Goal: Task Accomplishment & Management: Manage account settings

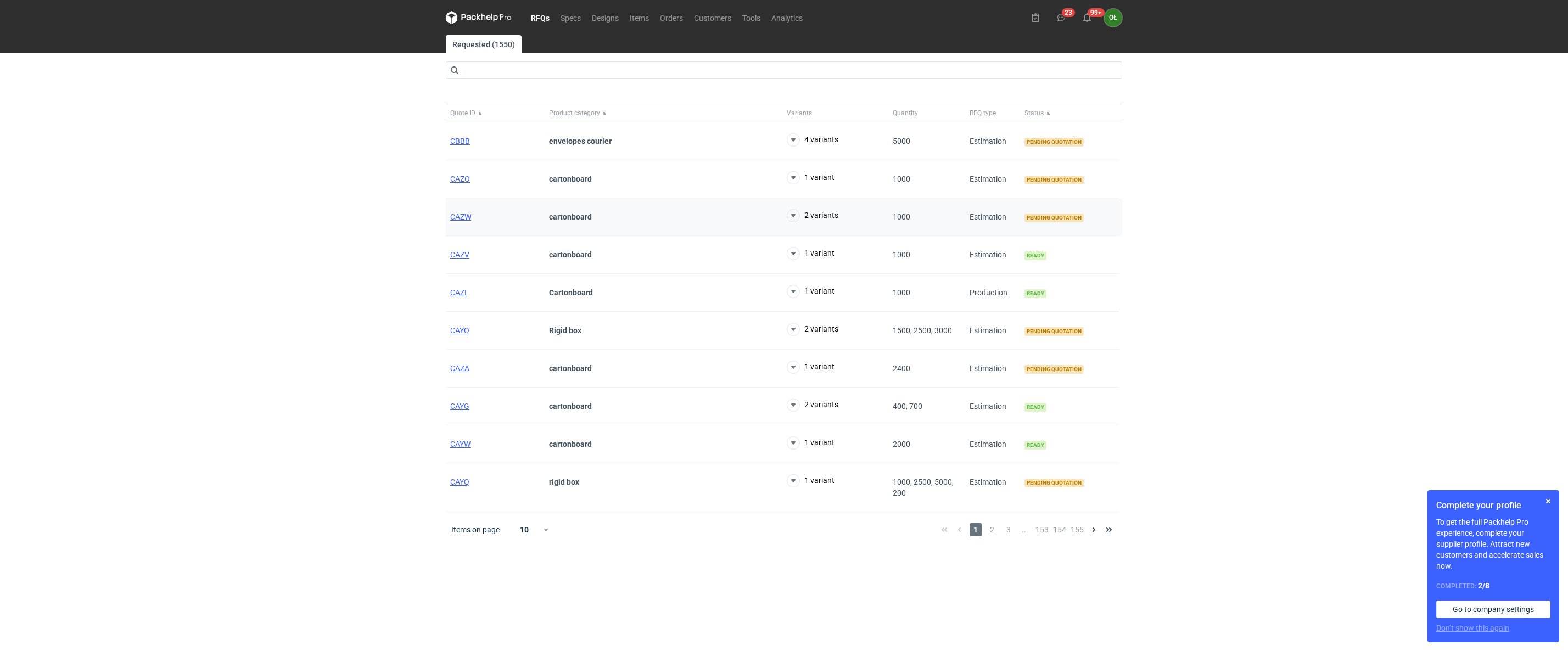
click at [460, 210] on div "CAZW" at bounding box center [495, 217] width 99 height 38
click at [461, 217] on span "CAZW" at bounding box center [460, 216] width 20 height 9
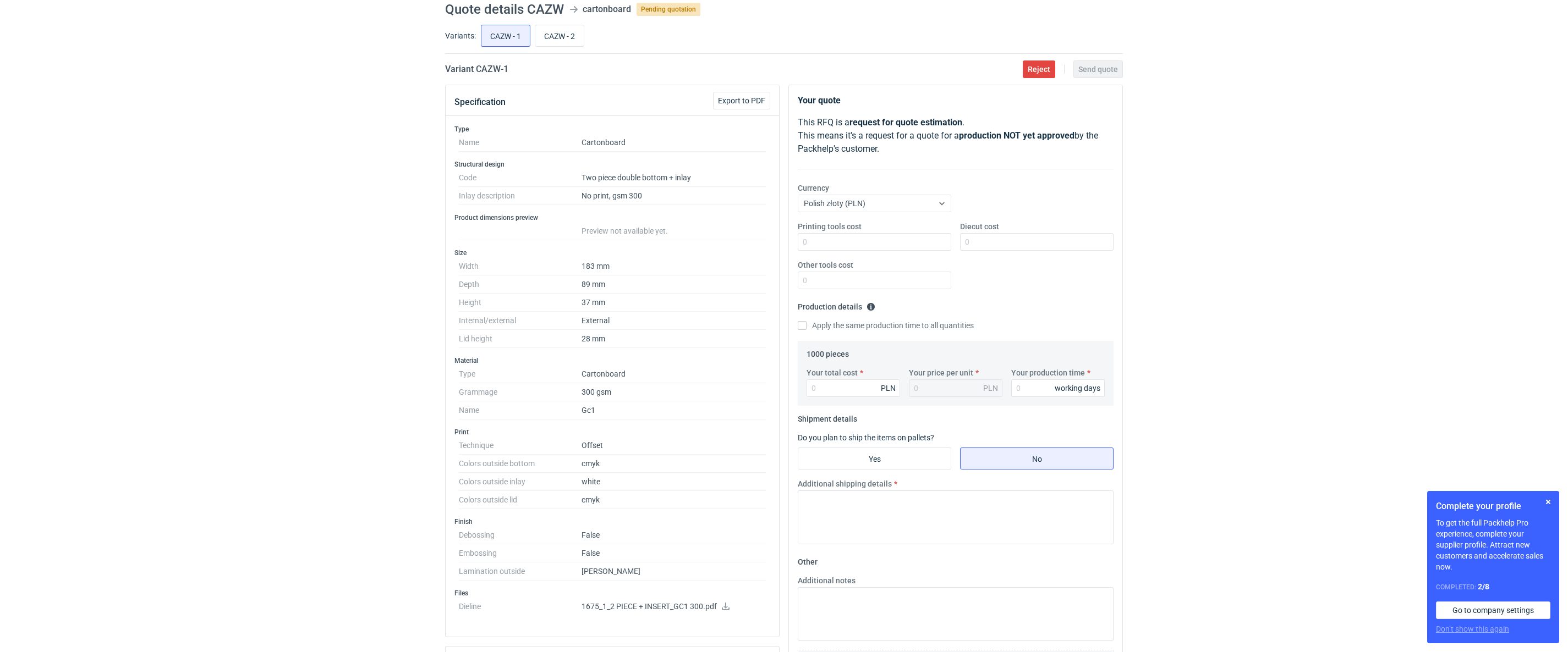
scroll to position [27, 0]
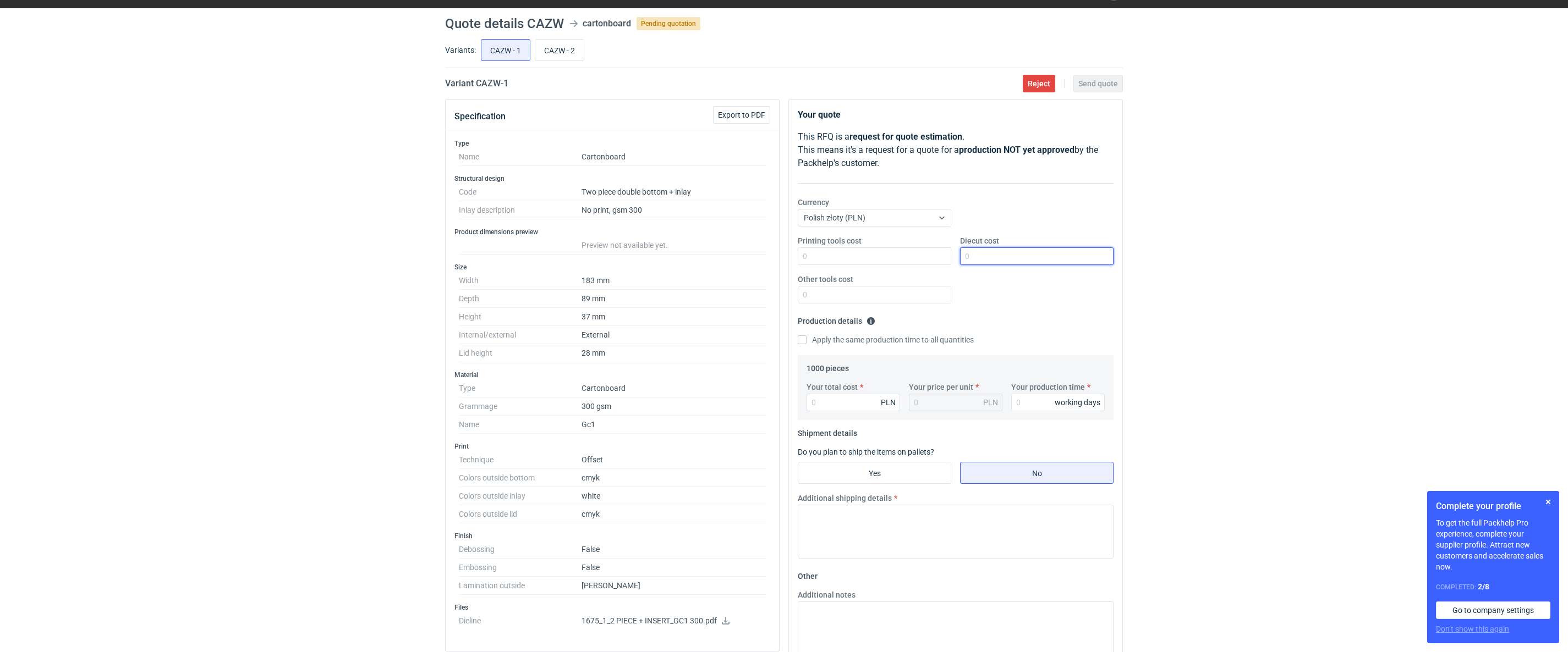
click at [1015, 259] on input "Diecut cost" at bounding box center [1036, 256] width 153 height 18
type input "900"
click at [852, 402] on input "Your total cost" at bounding box center [853, 403] width 94 height 18
type input "2850"
type input "2.85"
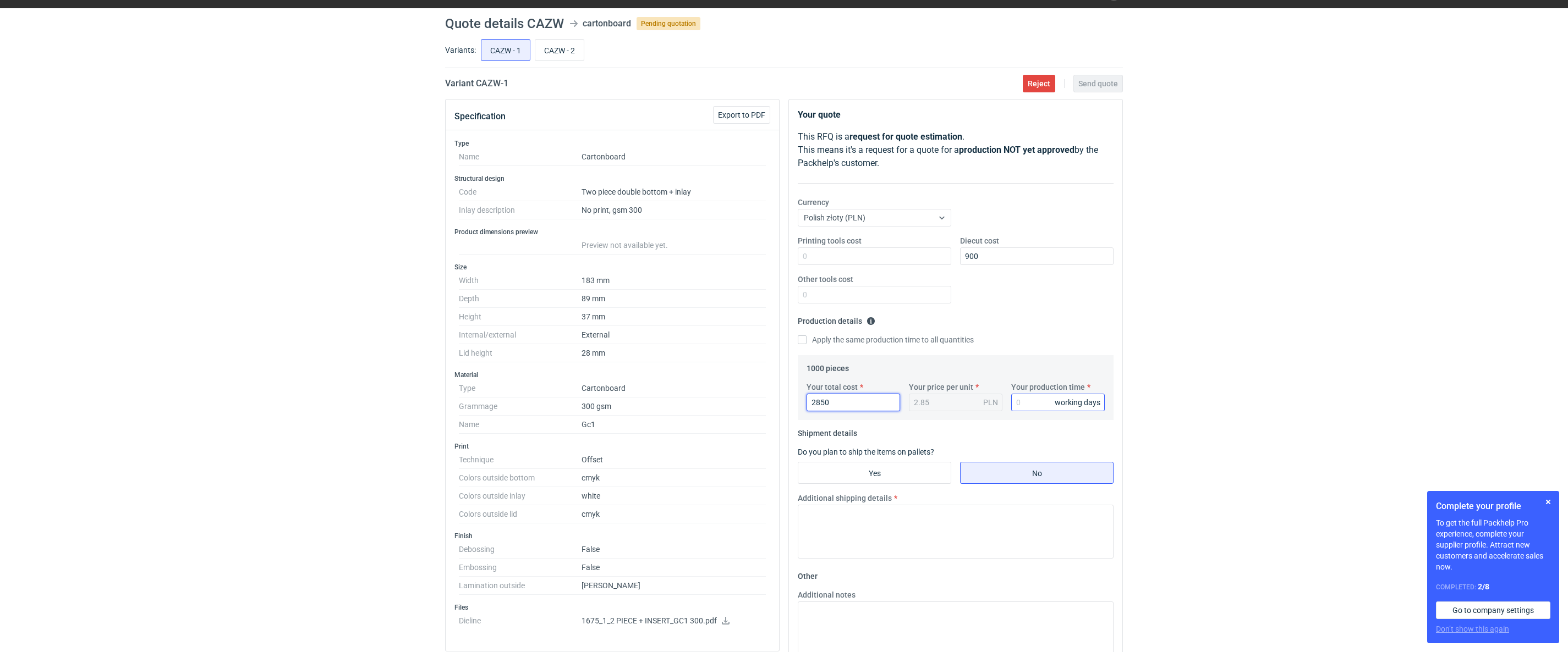
type input "2850"
click at [1035, 408] on input "Your production time" at bounding box center [1058, 403] width 94 height 18
type input "14"
click at [903, 472] on input "Yes" at bounding box center [875, 472] width 152 height 20
radio input "true"
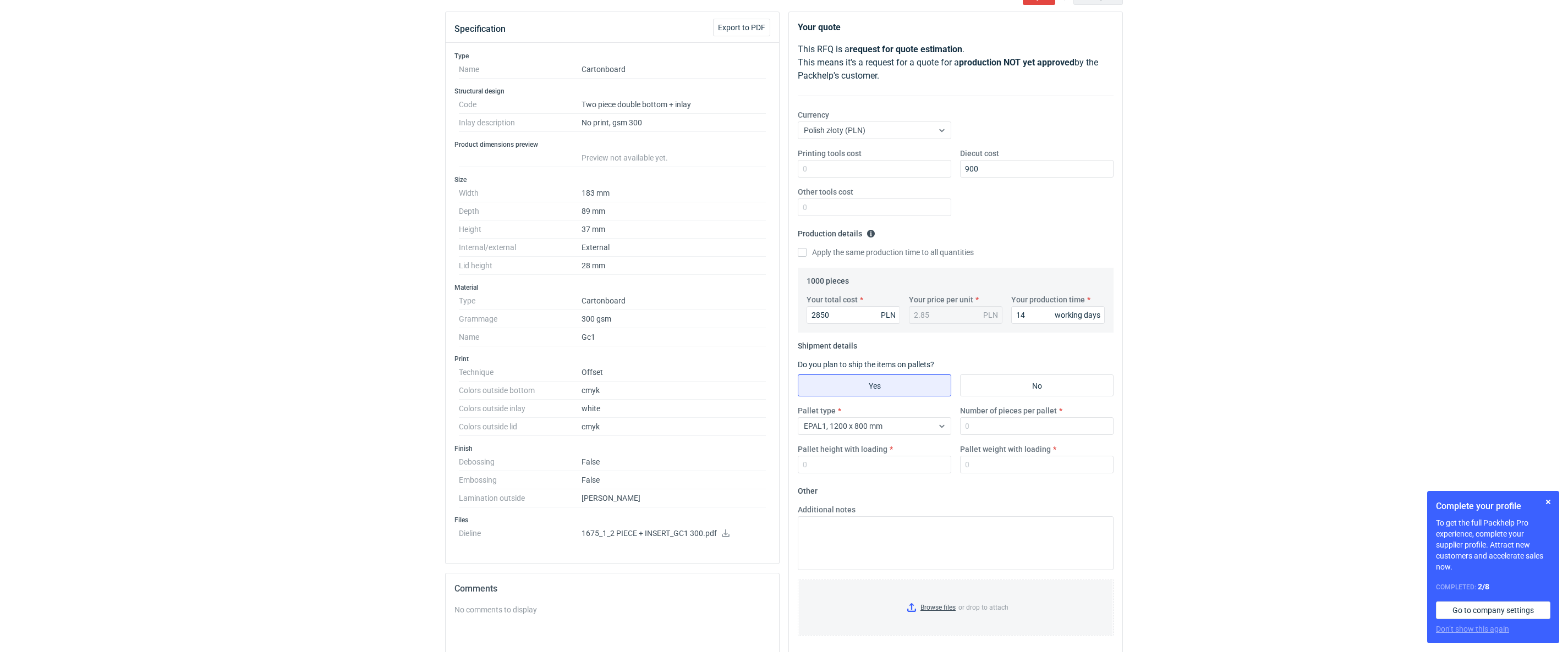
scroll to position [165, 0]
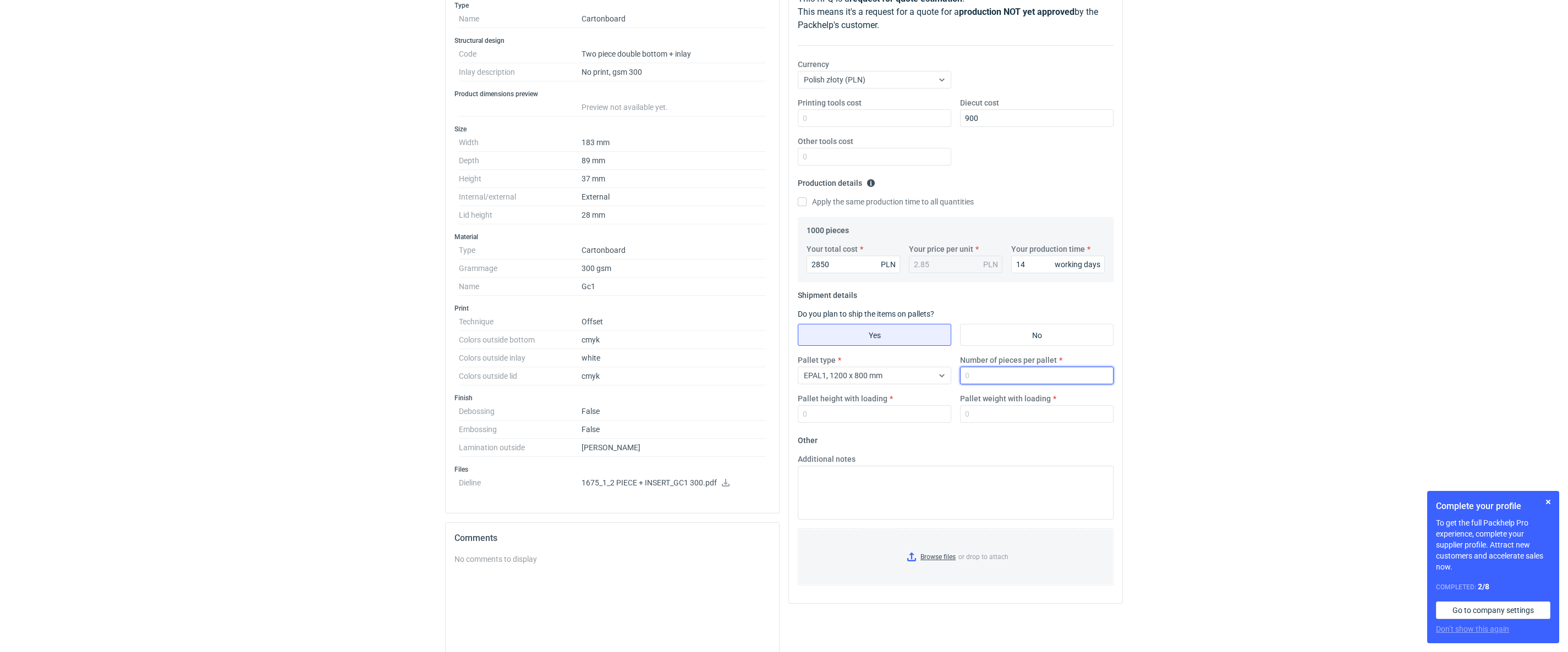
click at [998, 380] on input "Number of pieces per pallet" at bounding box center [1036, 375] width 153 height 18
type input "1000"
type input "1500"
type input "110"
click at [874, 476] on textarea "Additional notes" at bounding box center [956, 492] width 316 height 54
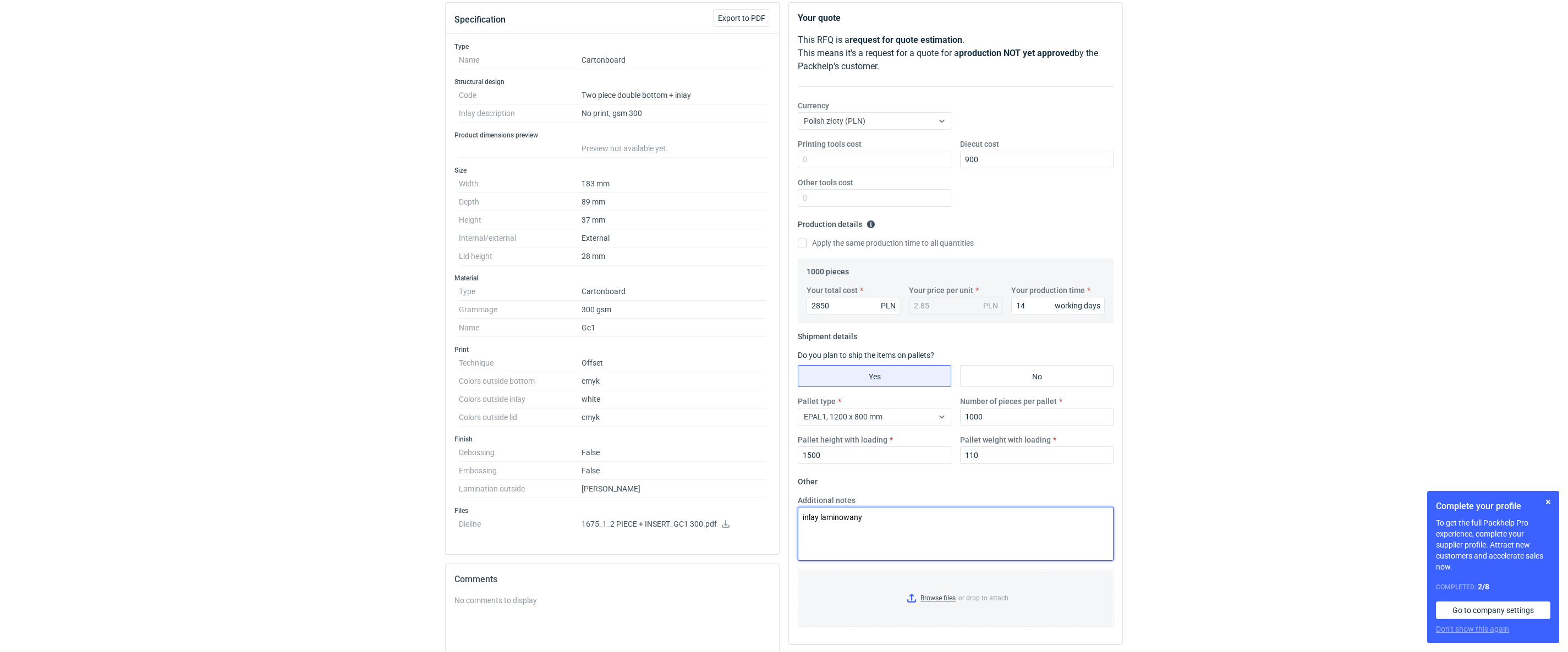
scroll to position [27, 0]
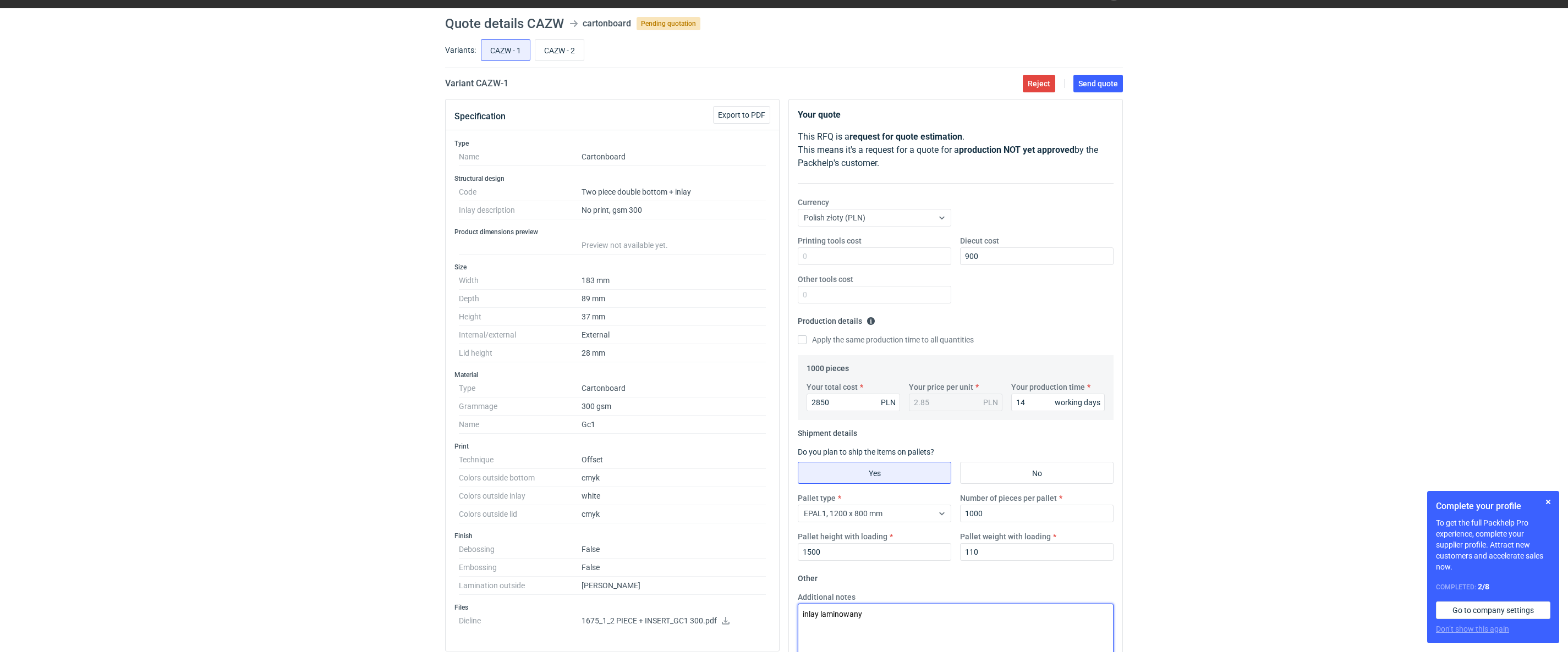
type textarea "inlay laminowany"
click at [1105, 86] on span "Send quote" at bounding box center [1098, 84] width 40 height 8
click at [583, 55] on input "CAZW - 2" at bounding box center [560, 50] width 49 height 20
radio input "true"
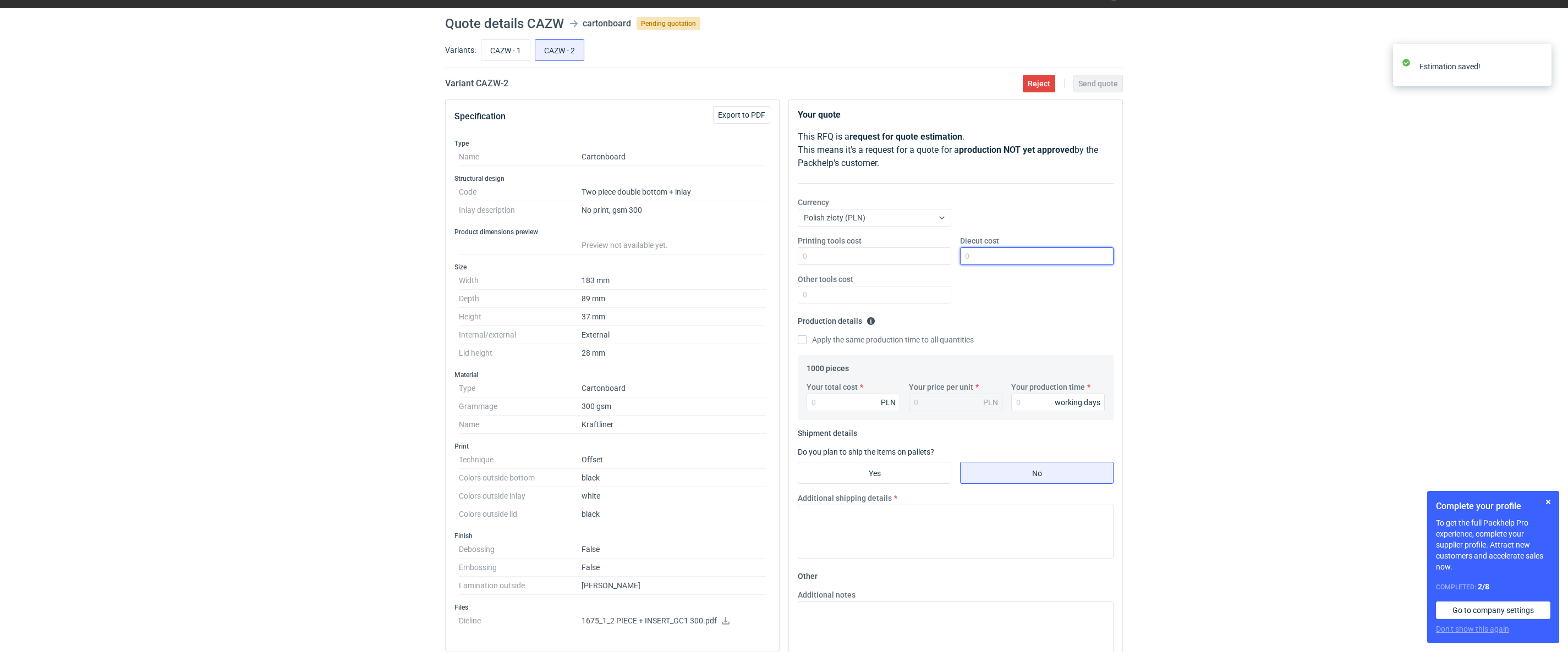
click at [966, 258] on input "Diecut cost" at bounding box center [1036, 256] width 153 height 18
type input "900"
click at [858, 404] on input "Your total cost" at bounding box center [853, 403] width 94 height 18
type input "270"
type input "0.27"
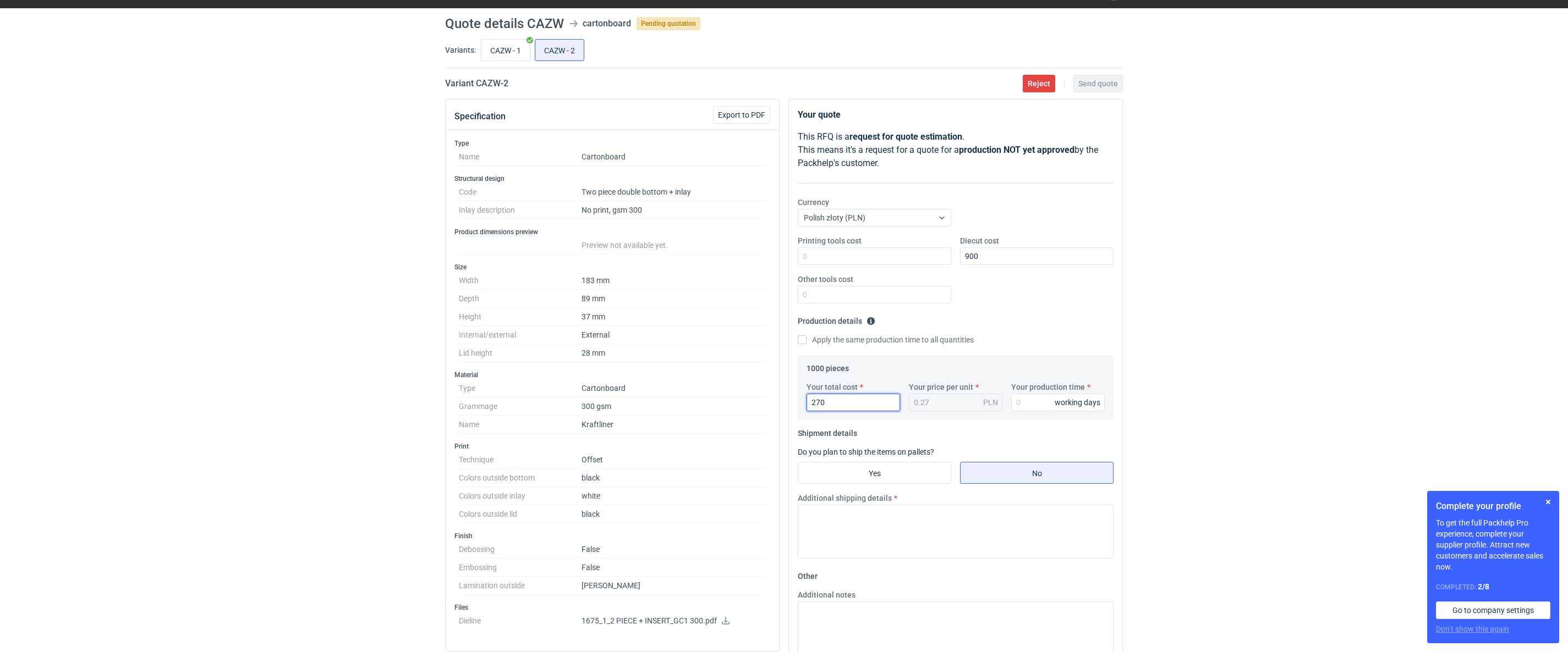
type input "27"
type input "0.03"
type input "2720"
type input "2.72"
type input "2720"
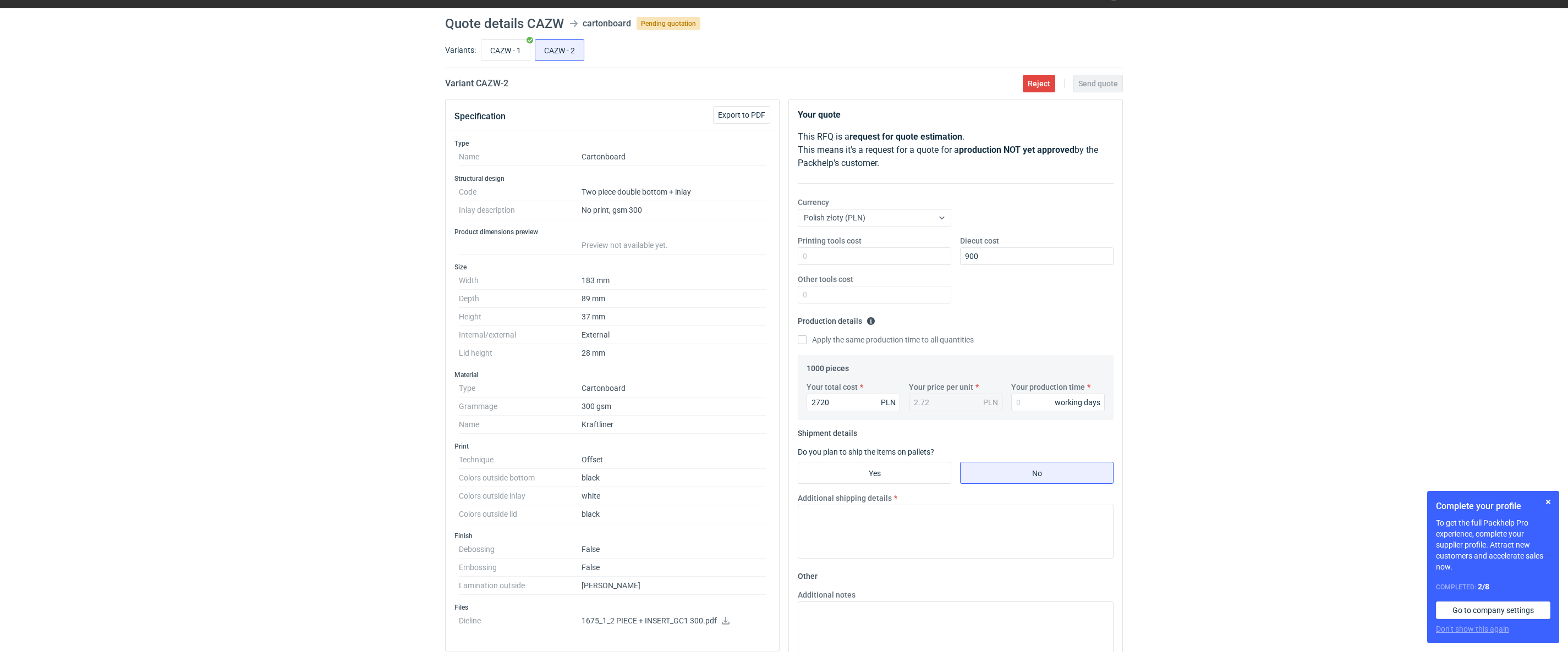
click at [1065, 405] on div "working days" at bounding box center [1077, 402] width 46 height 11
click at [1060, 403] on div "working days" at bounding box center [1077, 402] width 46 height 11
click at [1023, 403] on input "Your production time" at bounding box center [1058, 403] width 94 height 18
type input "14"
click at [890, 475] on input "Yes" at bounding box center [875, 472] width 152 height 20
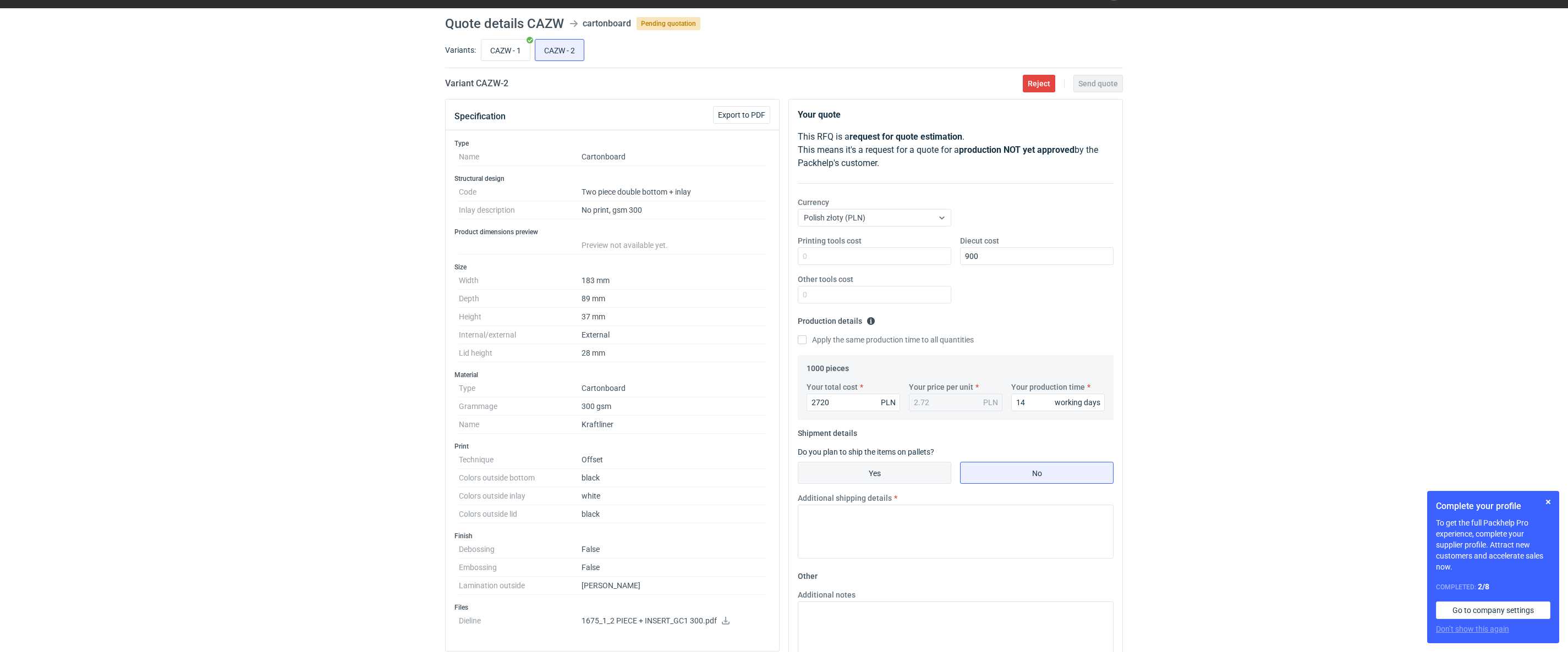
radio input "true"
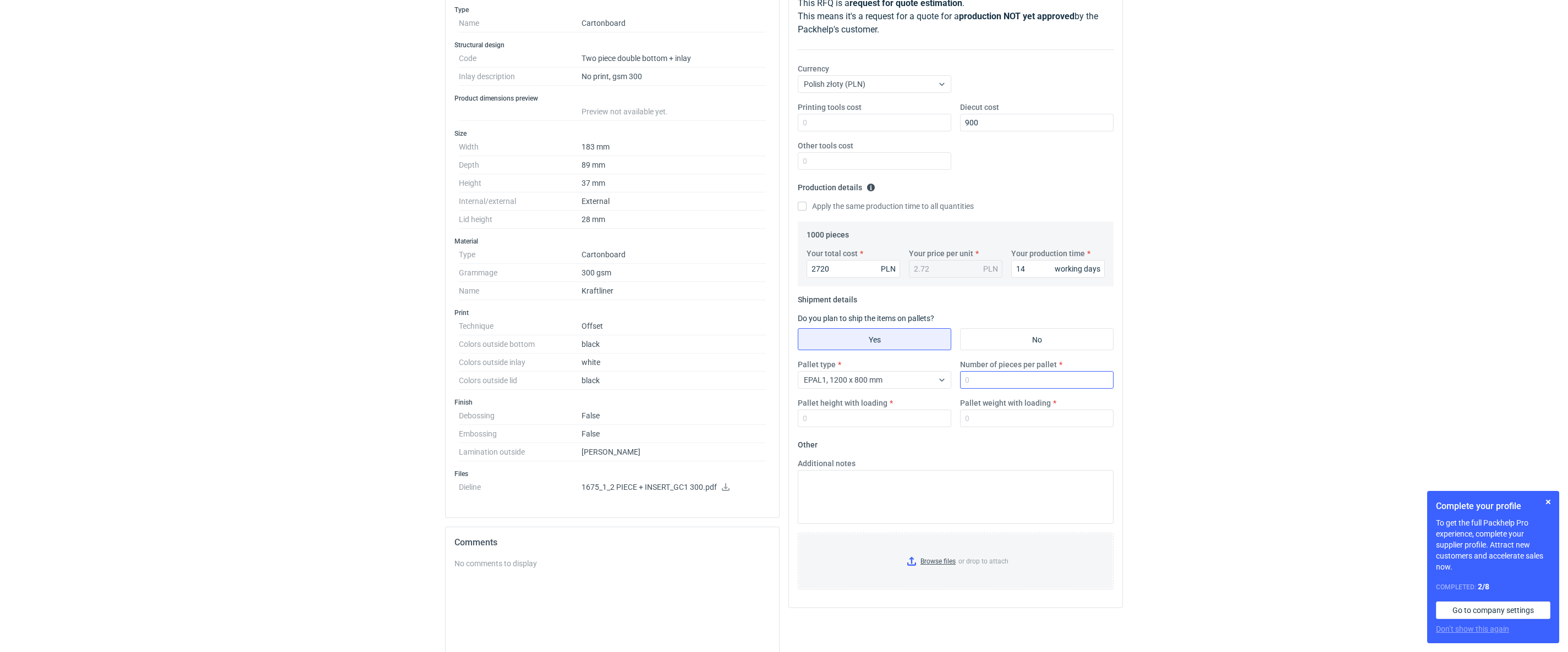
scroll to position [165, 0]
click at [1008, 365] on label "Number of pieces per pallet" at bounding box center [1007, 360] width 97 height 11
click at [1008, 366] on input "Number of pieces per pallet" at bounding box center [1036, 375] width 153 height 18
type input "1000"
type input "1500"
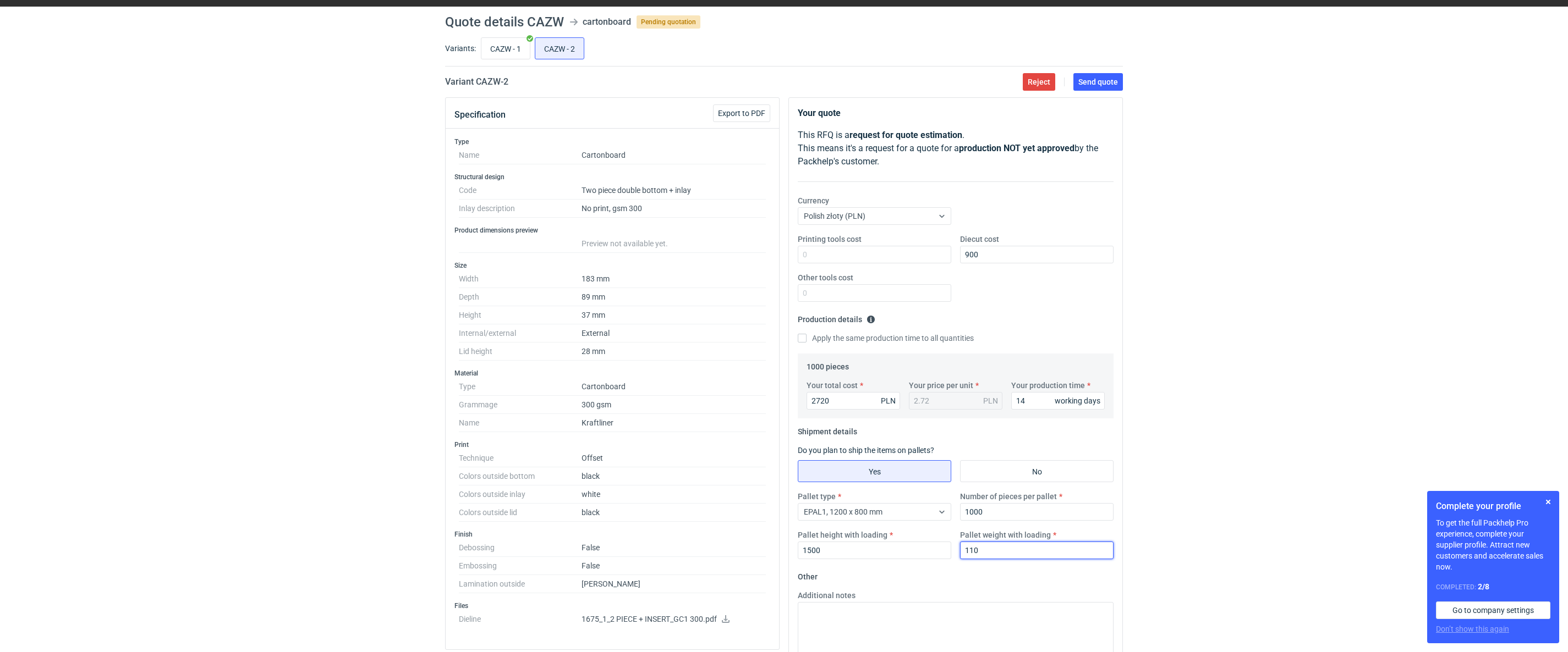
scroll to position [27, 0]
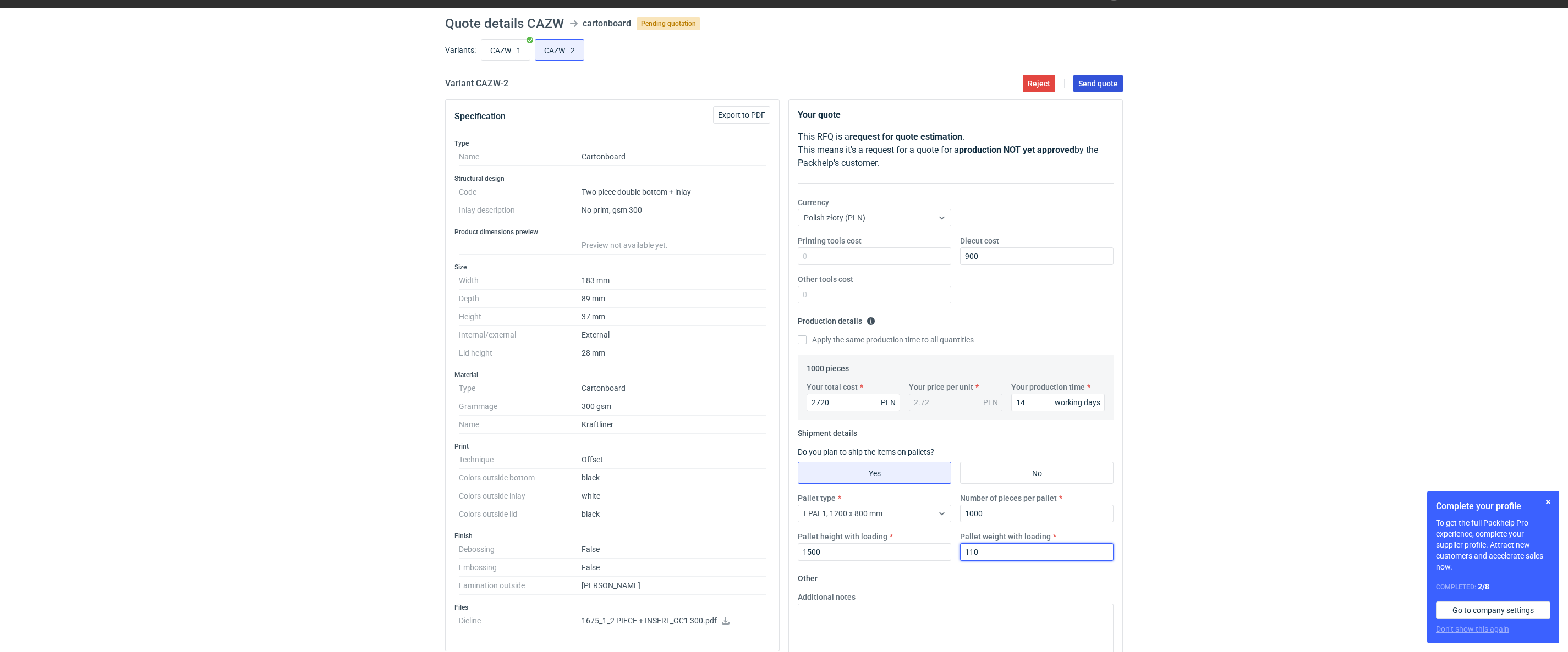
type input "110"
click at [1101, 90] on button "Send quote" at bounding box center [1098, 84] width 50 height 18
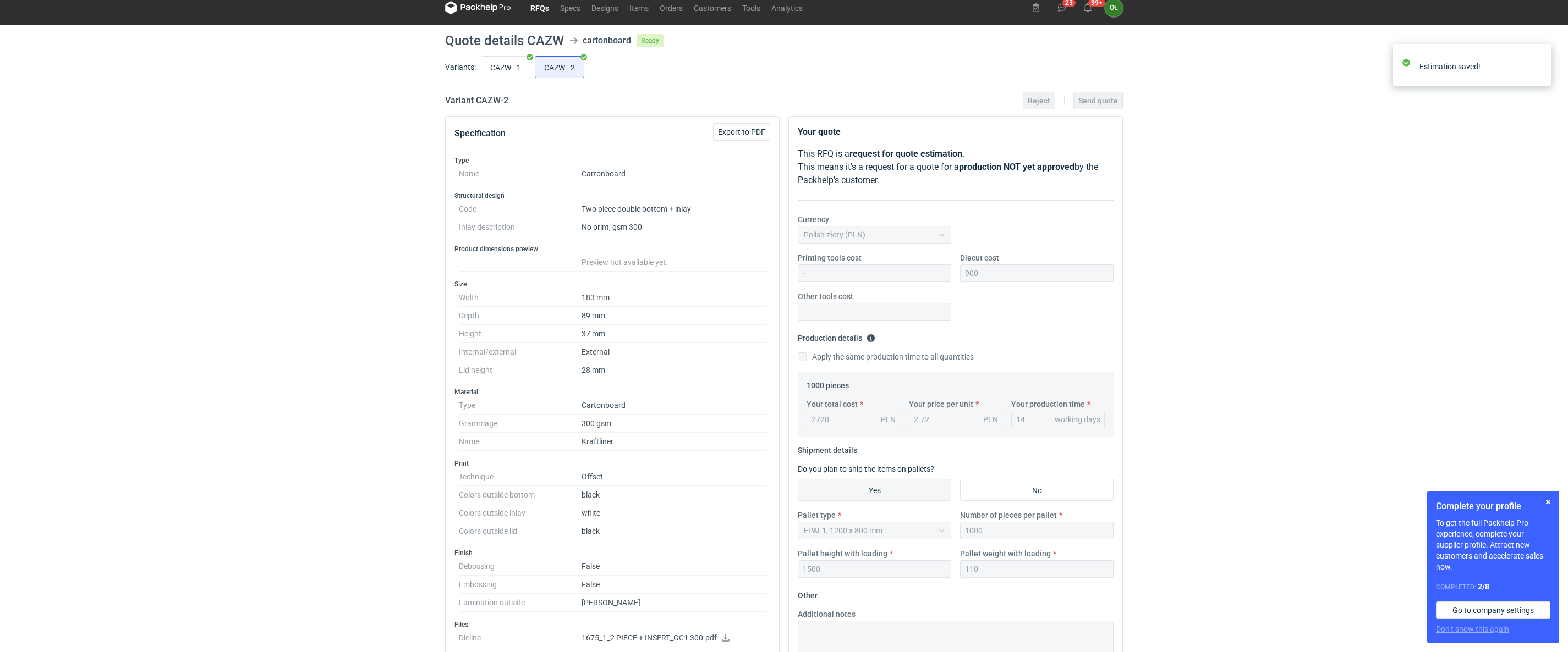
scroll to position [0, 0]
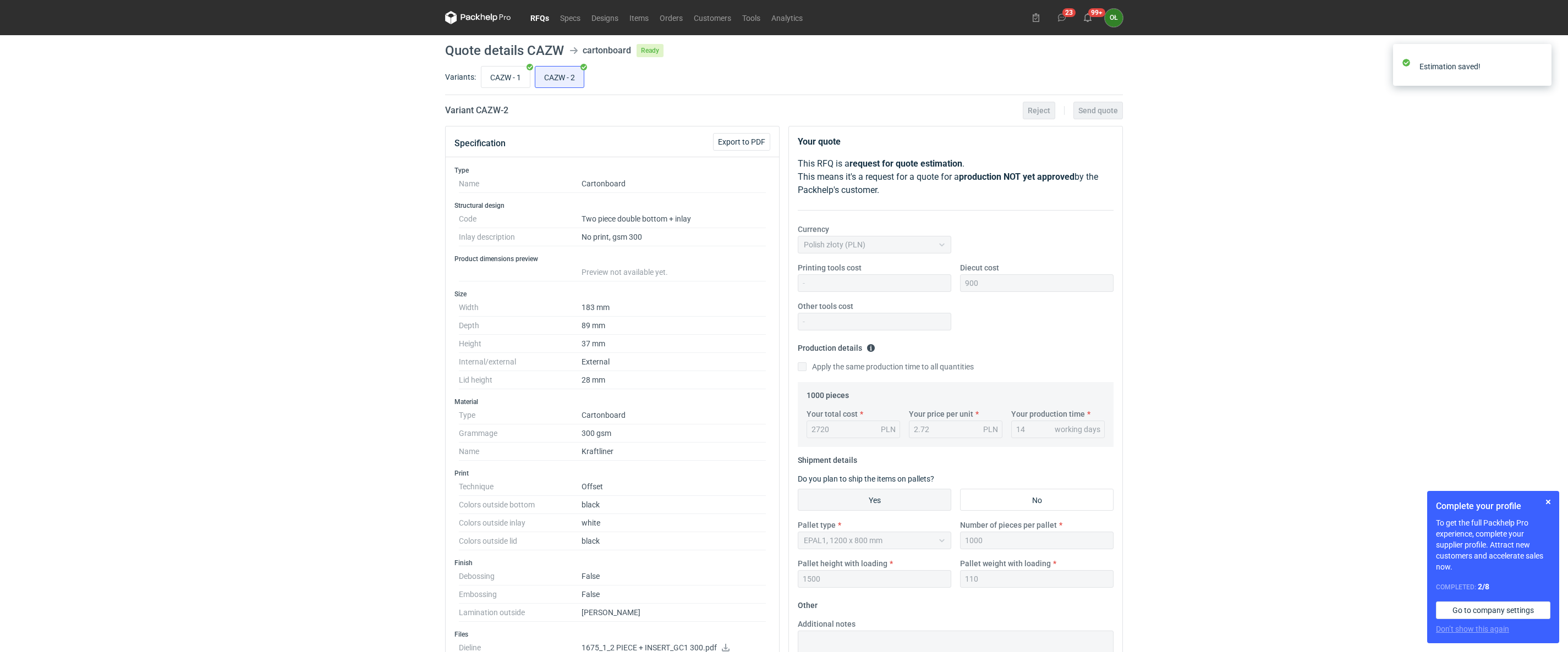
click at [534, 19] on link "RFQs" at bounding box center [539, 18] width 29 height 14
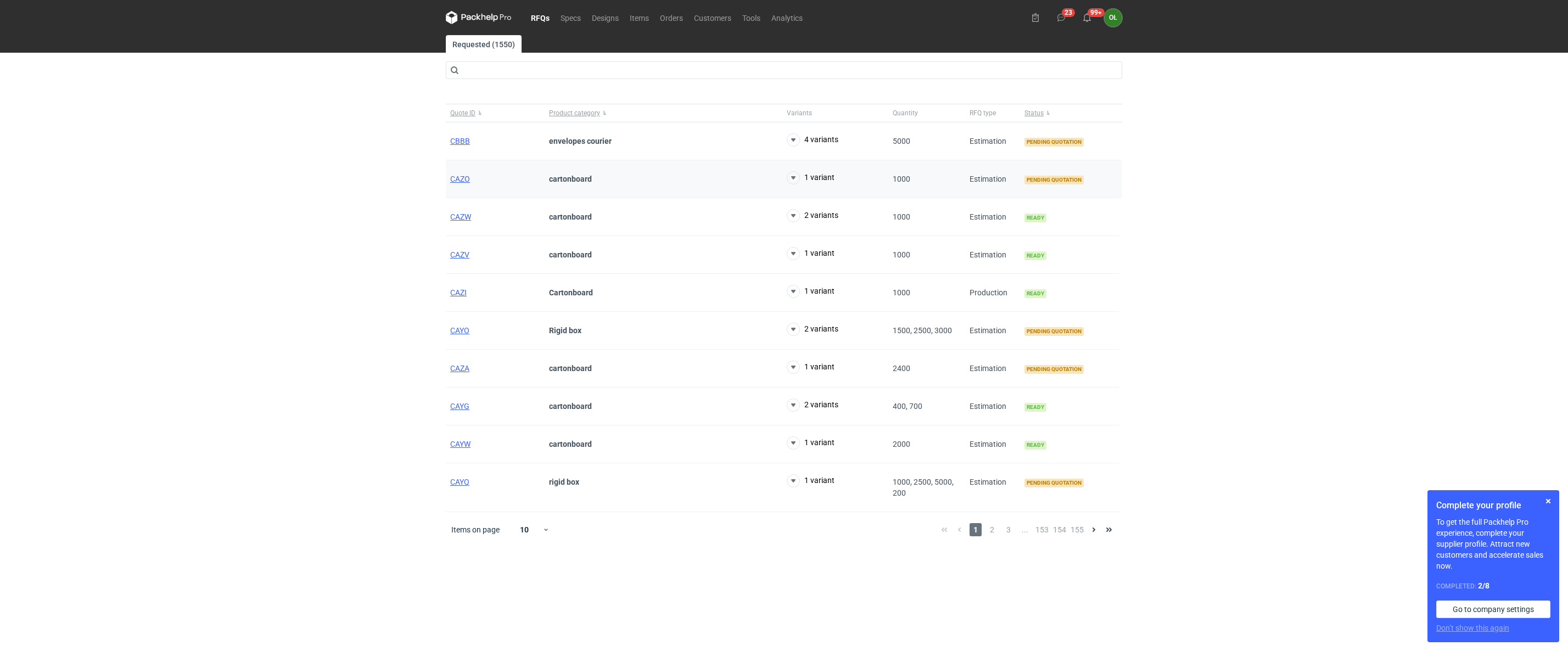
click at [452, 189] on div "CAZO" at bounding box center [495, 179] width 99 height 38
click at [456, 179] on span "CAZO" at bounding box center [460, 178] width 19 height 9
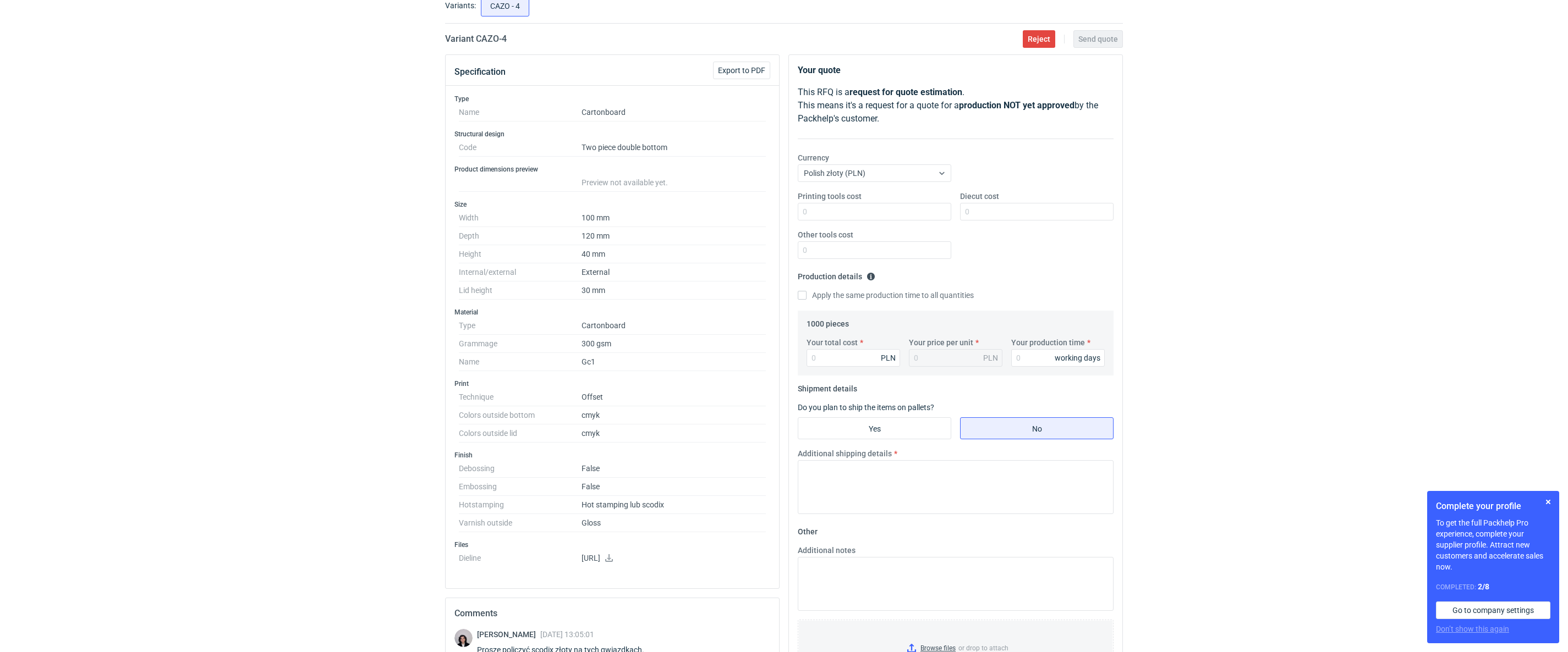
scroll to position [137, 0]
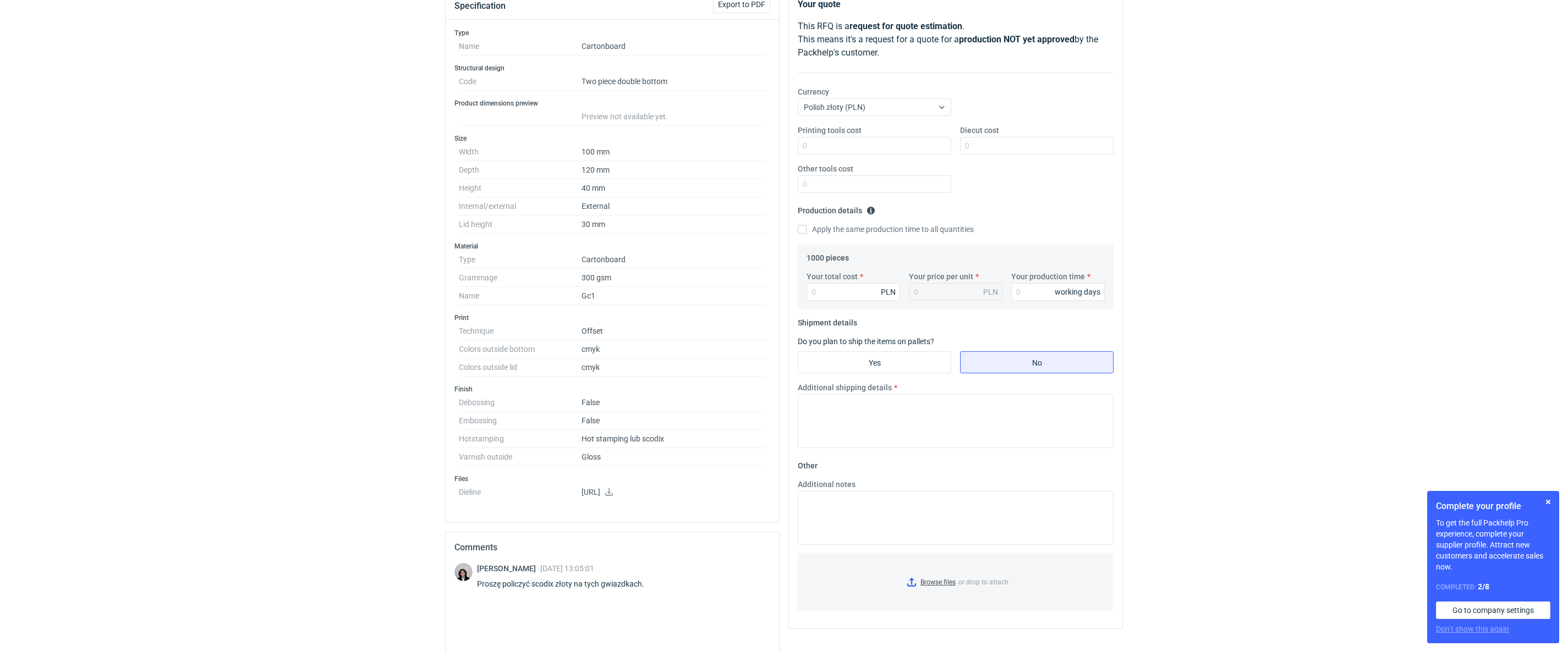
click at [613, 496] on icon at bounding box center [608, 492] width 9 height 8
click at [214, 307] on div "RFQs Specs Designs Items Orders Customers Tools Analytics 23 99+ OŁ Olga Łopato…" at bounding box center [784, 188] width 1568 height 652
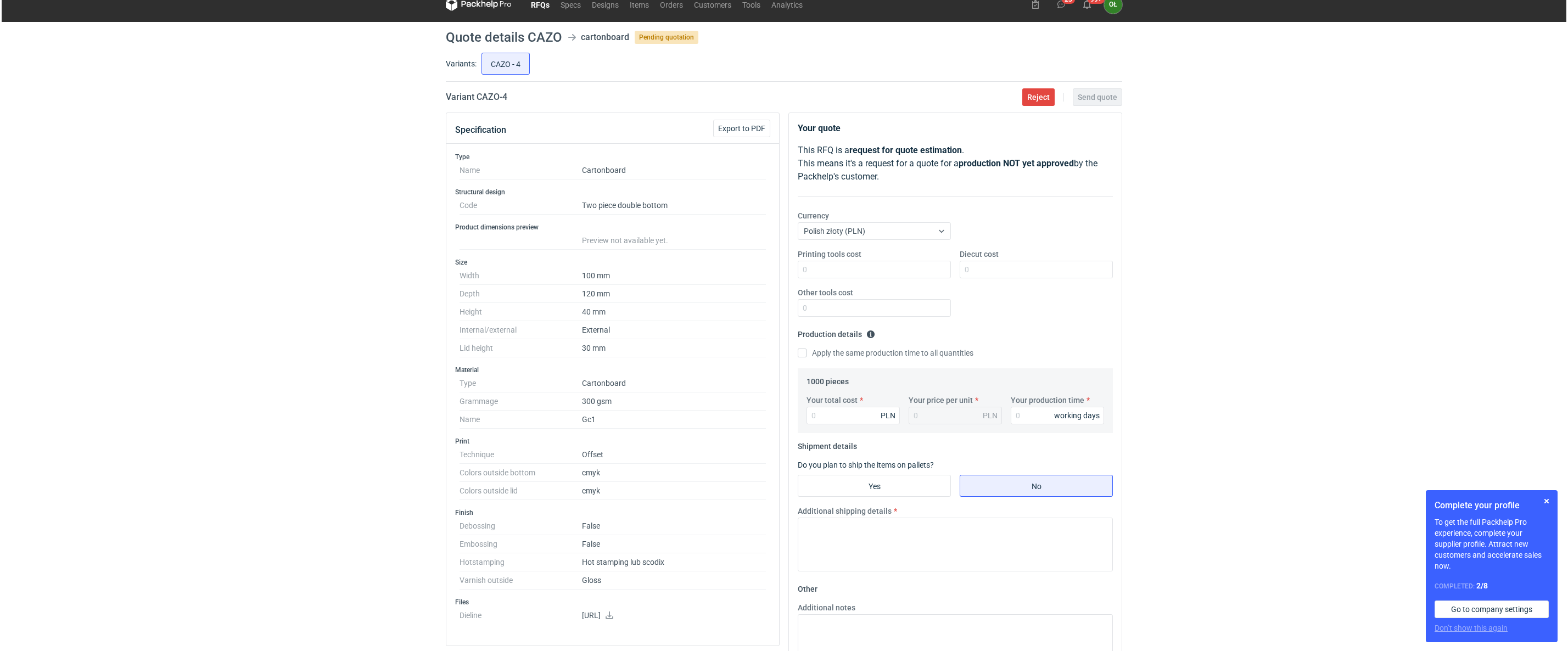
scroll to position [0, 0]
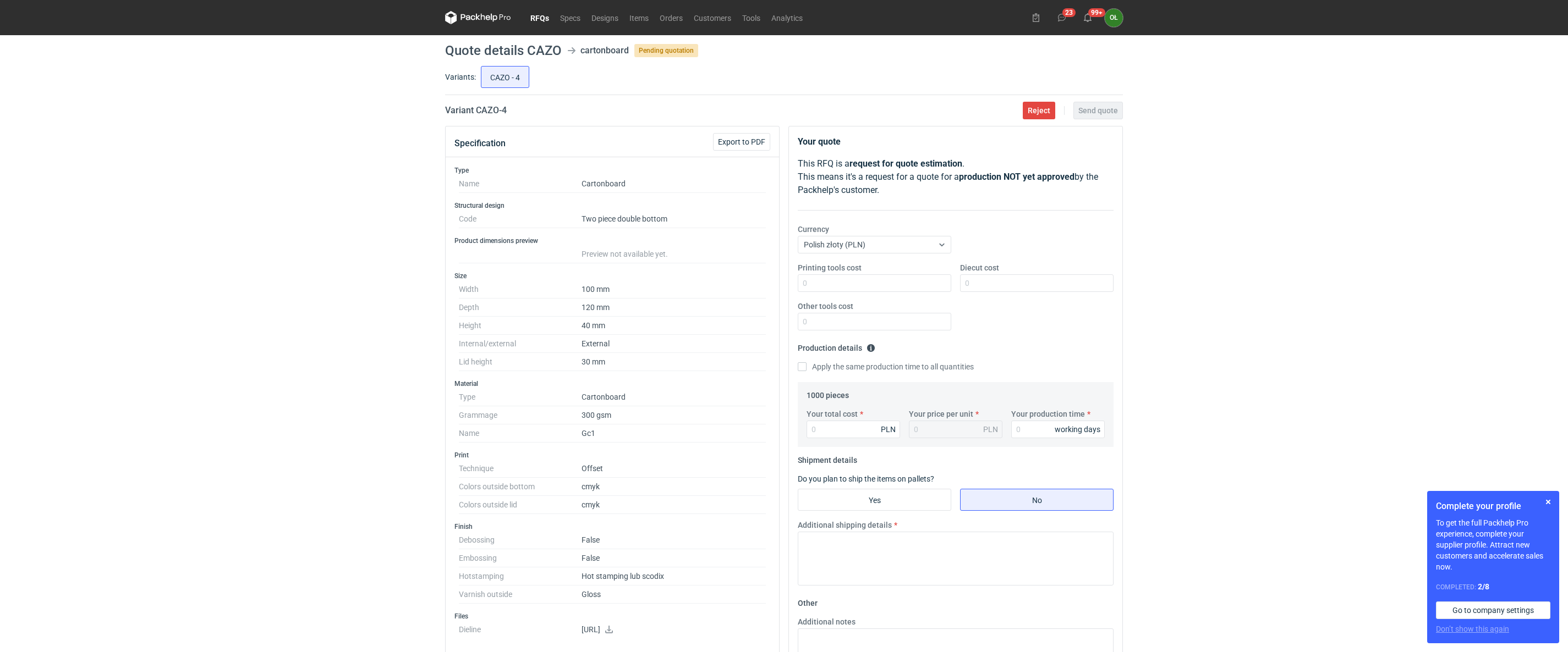
click at [539, 16] on link "RFQs" at bounding box center [539, 18] width 29 height 14
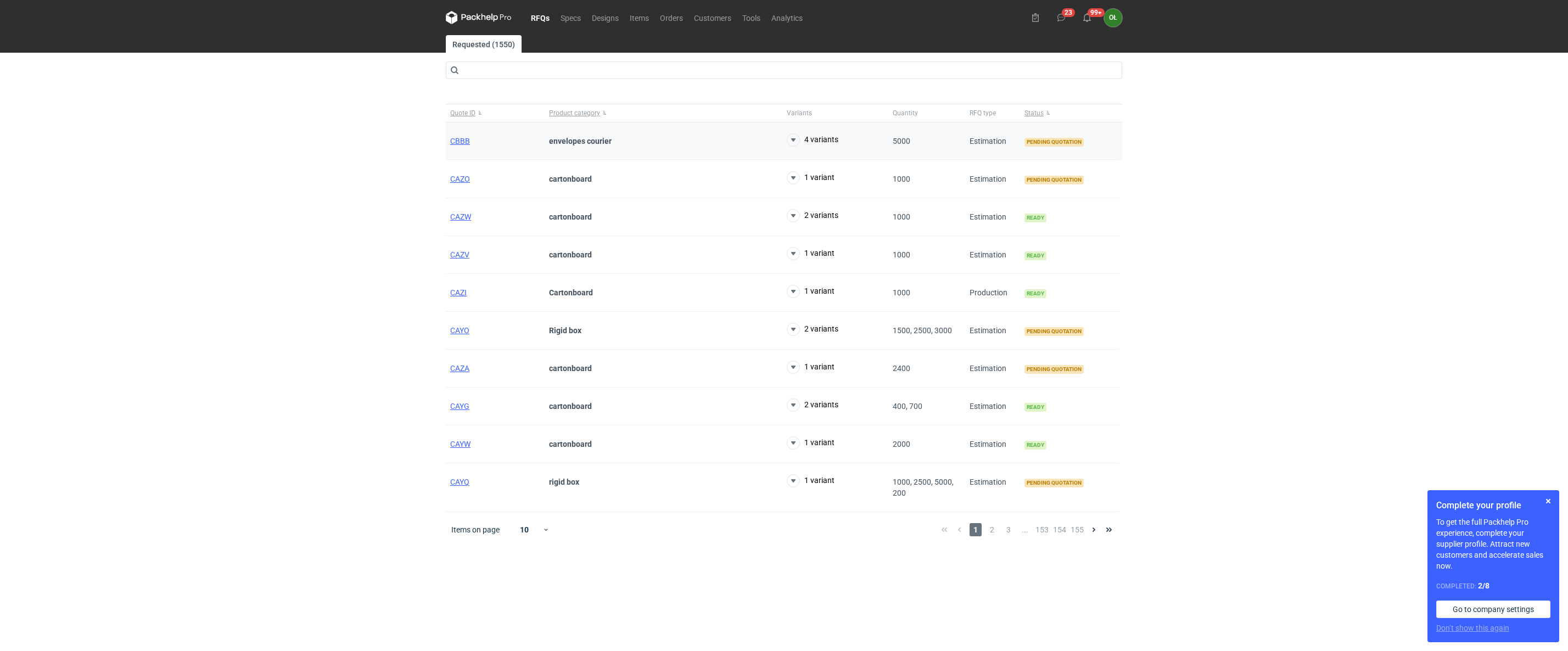
click at [473, 140] on div "CBBB" at bounding box center [495, 141] width 99 height 38
click at [463, 142] on span "CBBB" at bounding box center [460, 140] width 19 height 9
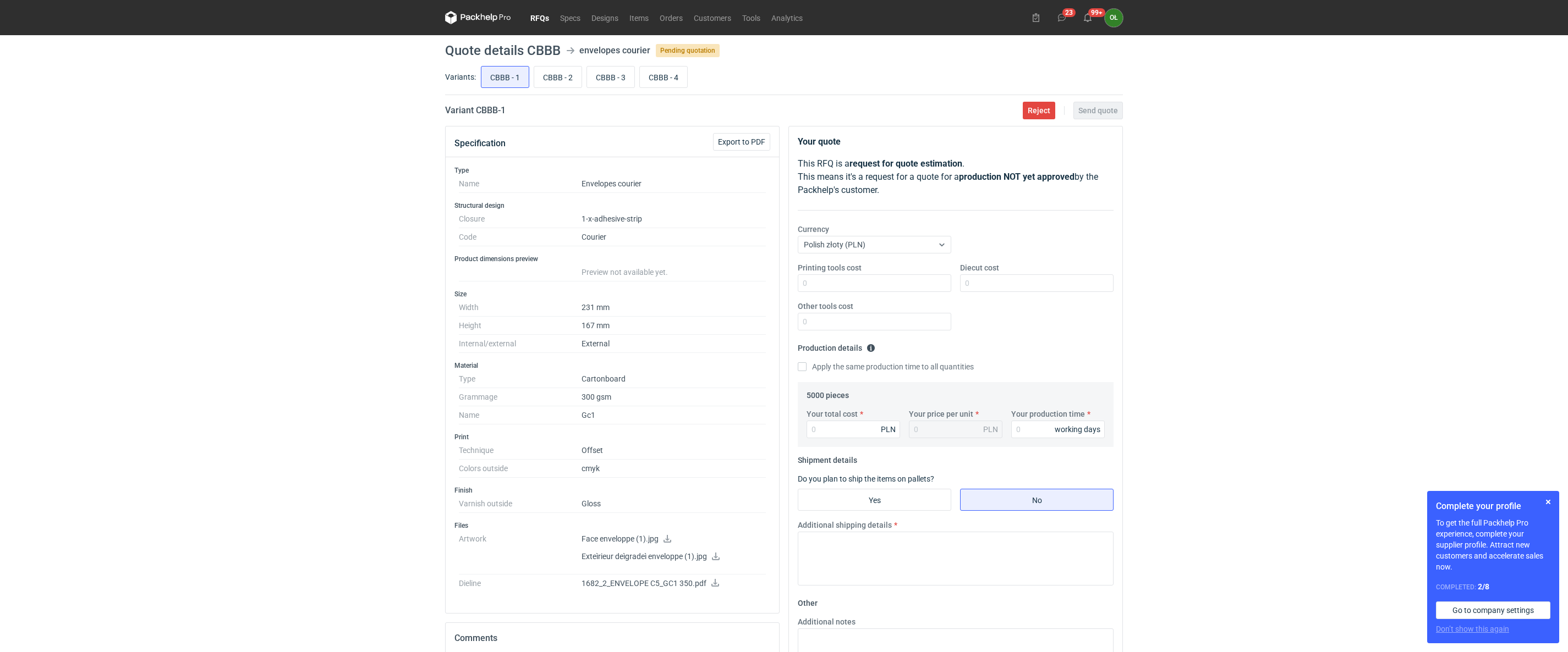
click at [533, 14] on link "RFQs" at bounding box center [539, 18] width 29 height 14
click at [851, 425] on input "Your total cost" at bounding box center [853, 430] width 94 height 18
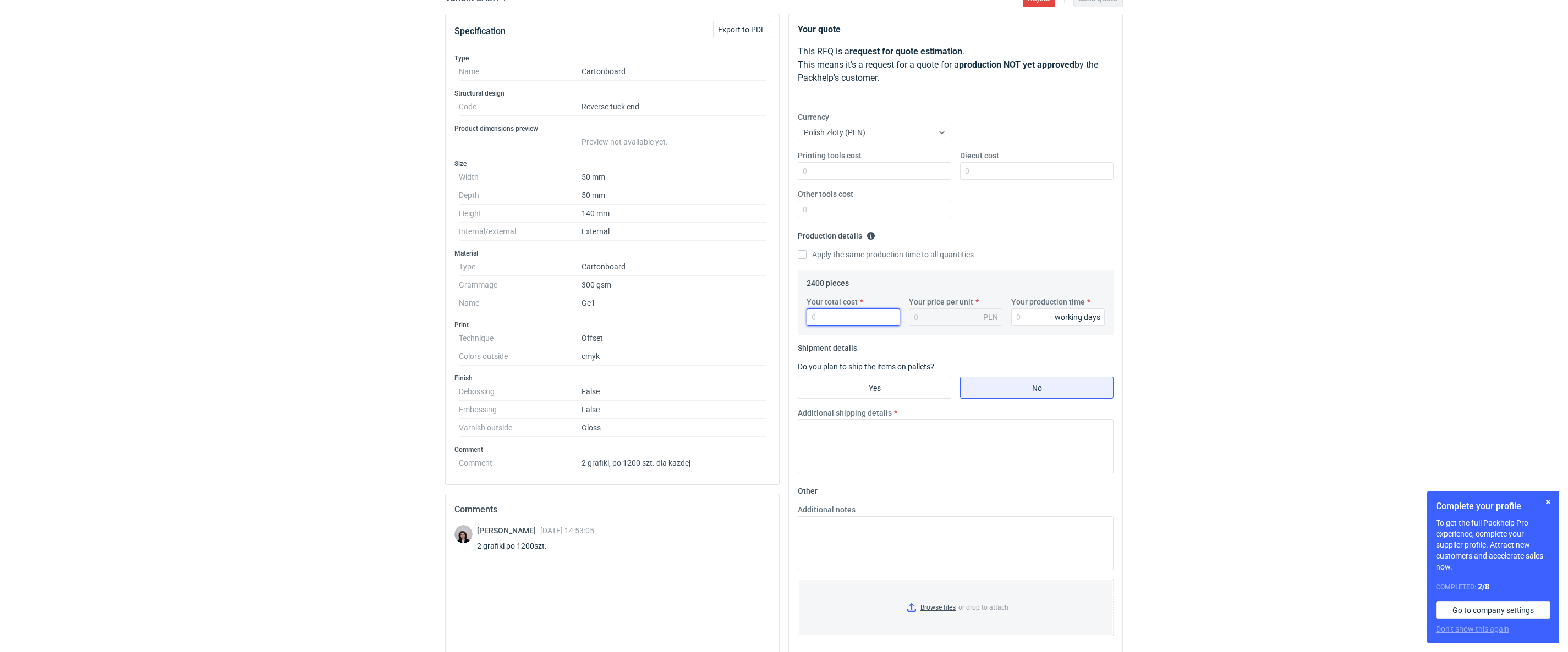
scroll to position [137, 0]
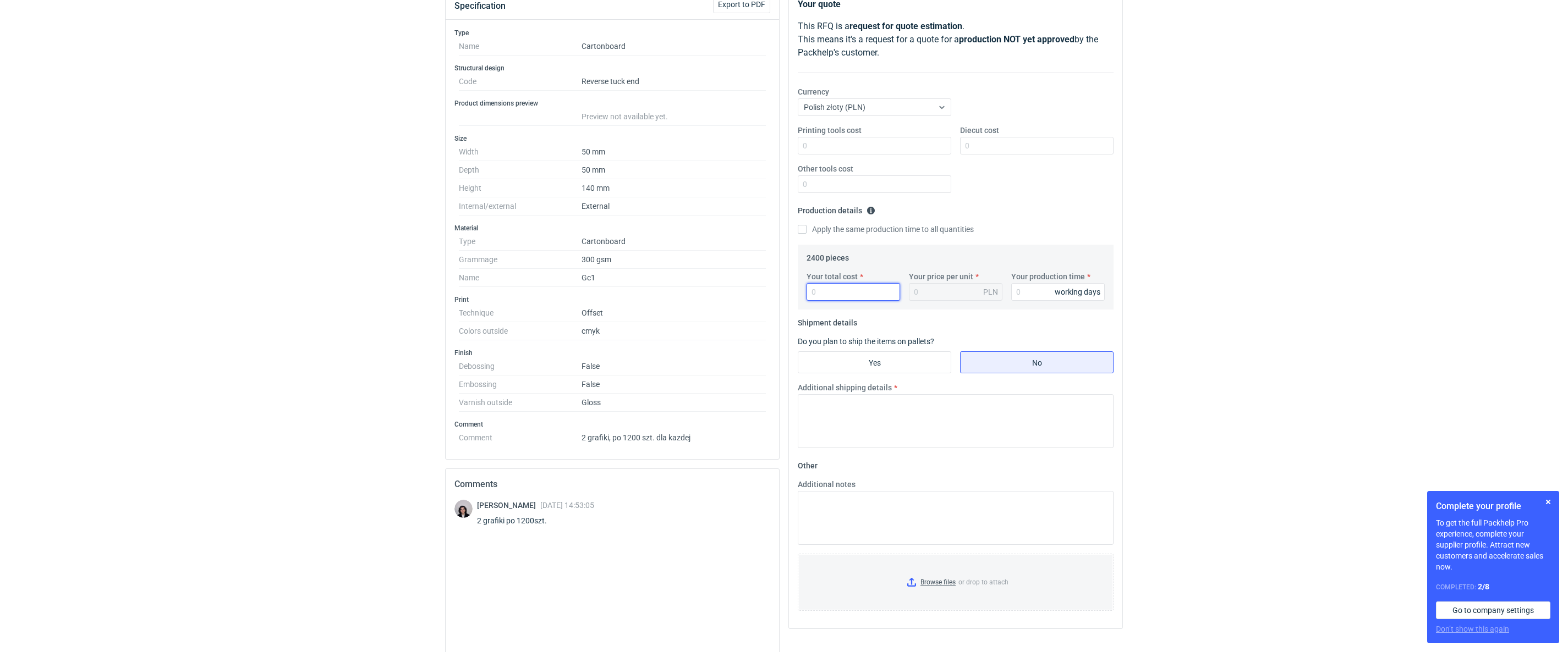
click at [821, 292] on input "Your total cost" at bounding box center [853, 292] width 94 height 18
type input "33"
type input "0.01"
type input "3380"
type input "1.41"
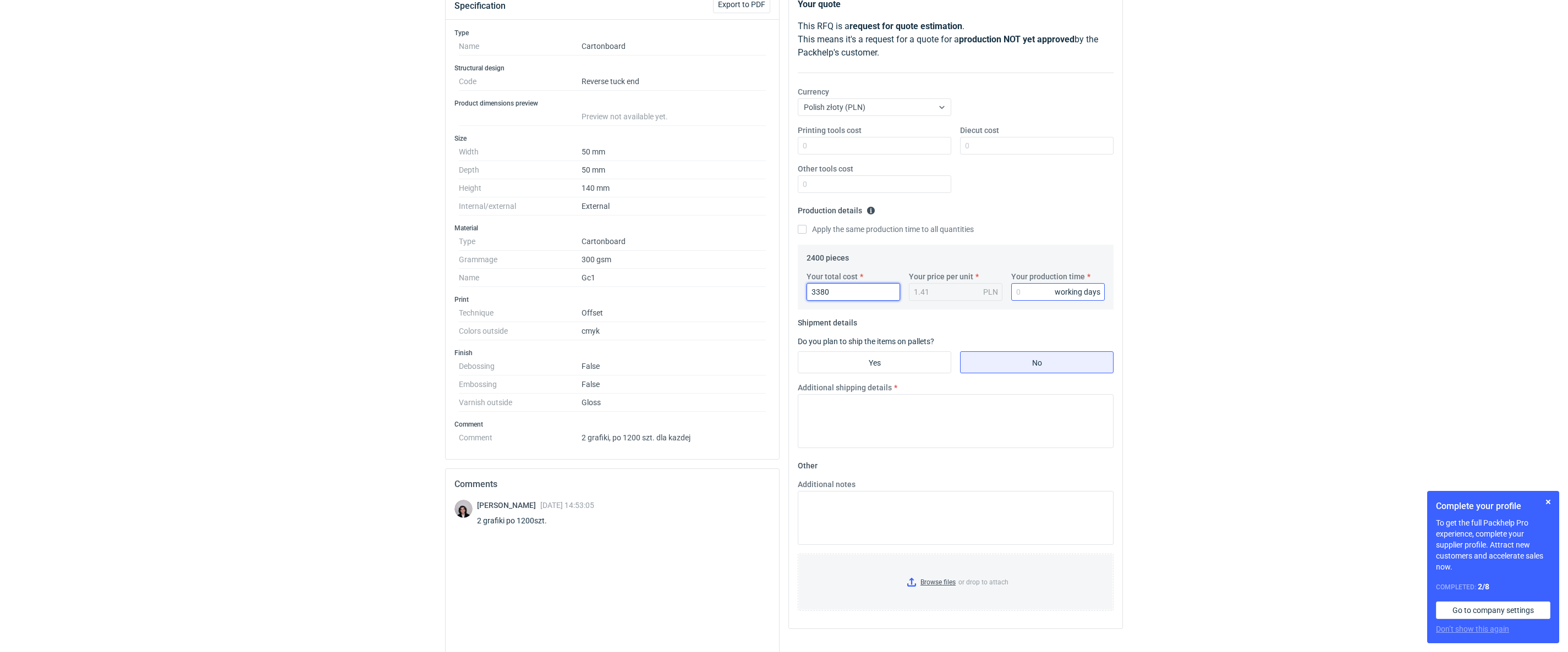
type input "3380"
click at [1029, 286] on input "Your production time" at bounding box center [1058, 292] width 94 height 18
type input "14"
click at [893, 364] on input "Yes" at bounding box center [875, 362] width 152 height 20
radio input "true"
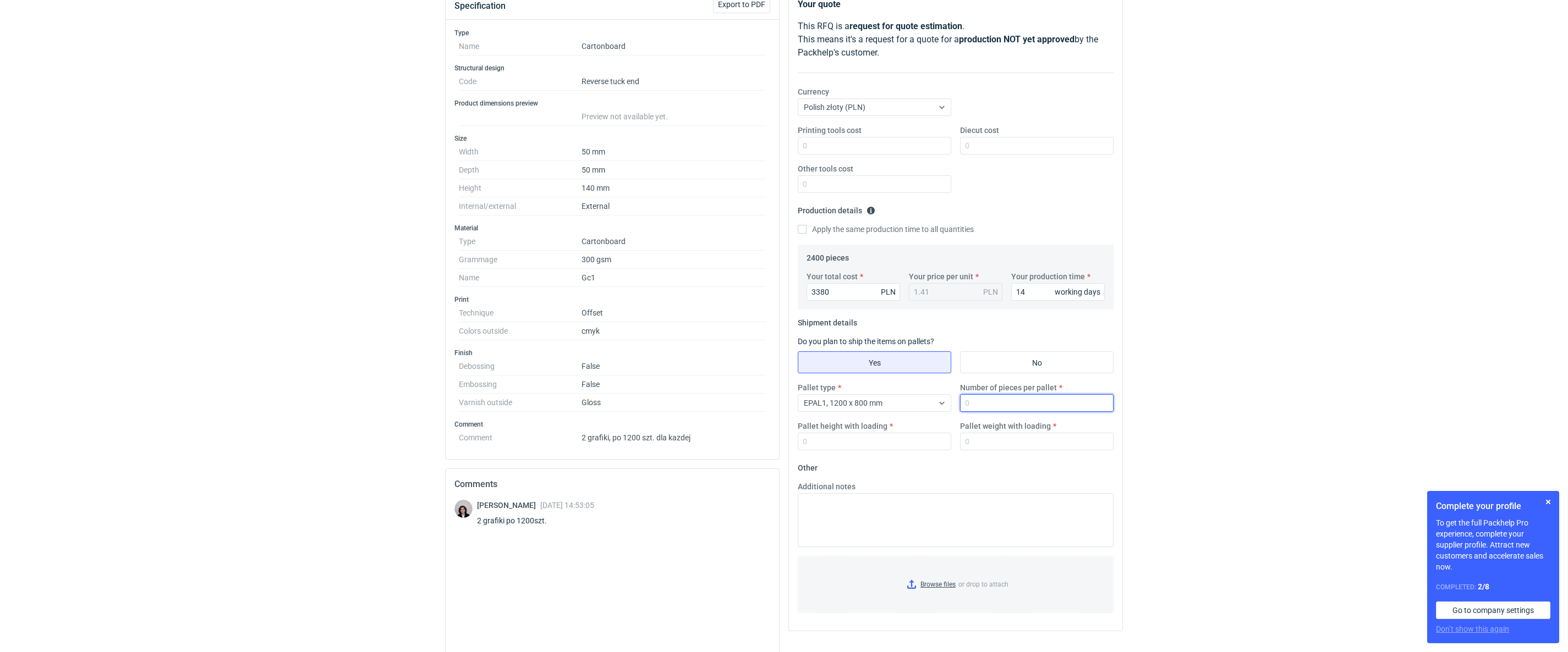
click at [985, 400] on input "Number of pieces per pallet" at bounding box center [1036, 403] width 153 height 18
type input "2400"
type input "1500"
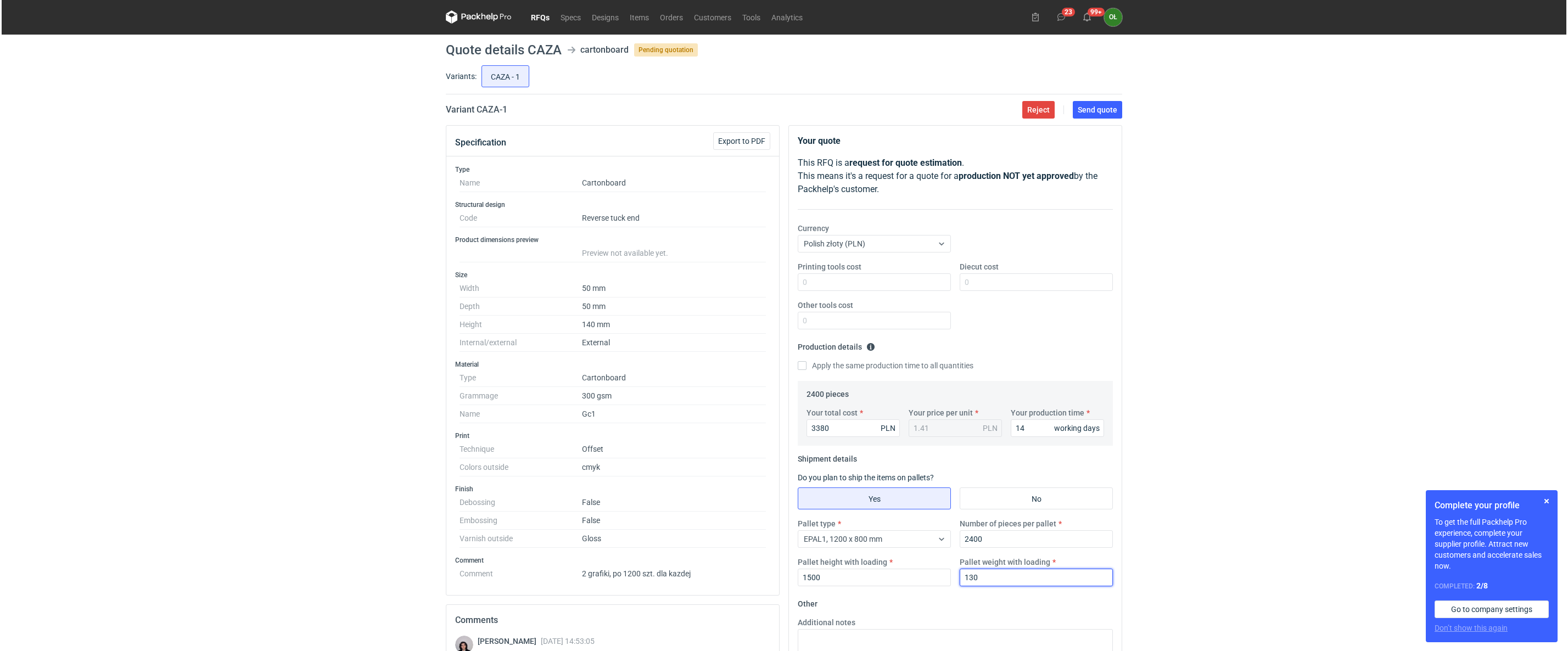
scroll to position [0, 0]
type input "130"
click at [1093, 108] on span "Send quote" at bounding box center [1096, 110] width 40 height 8
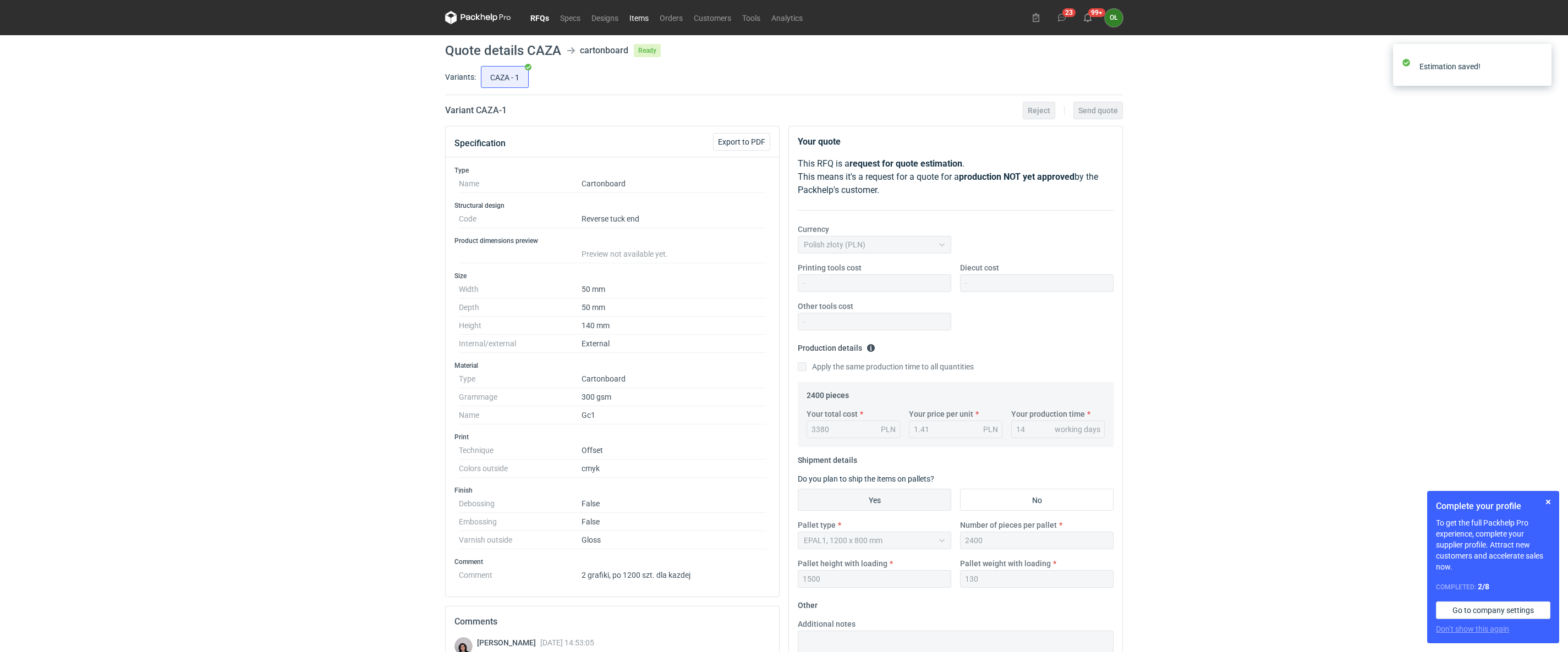
click at [645, 20] on link "Items" at bounding box center [639, 18] width 30 height 14
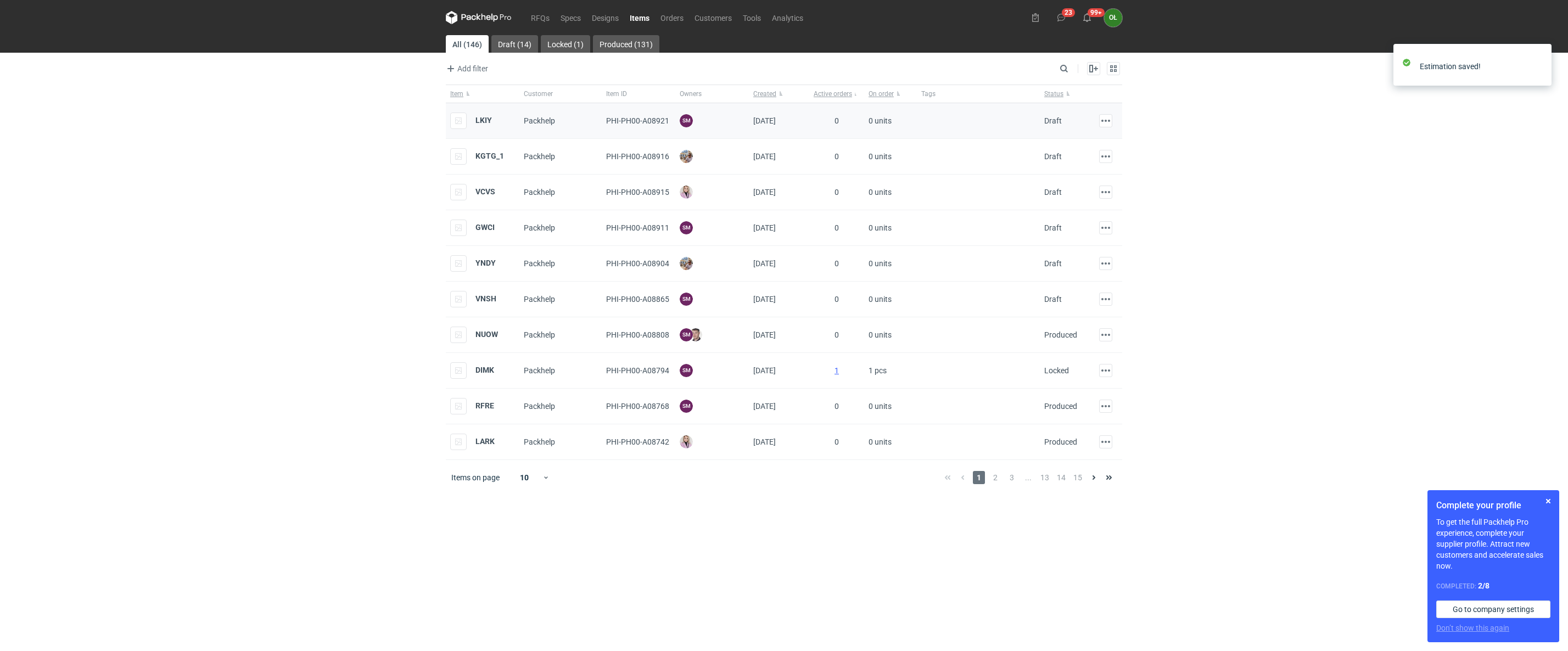
click at [472, 122] on div "LKIY" at bounding box center [471, 121] width 42 height 17
click at [483, 119] on strong "LKIY" at bounding box center [484, 120] width 17 height 9
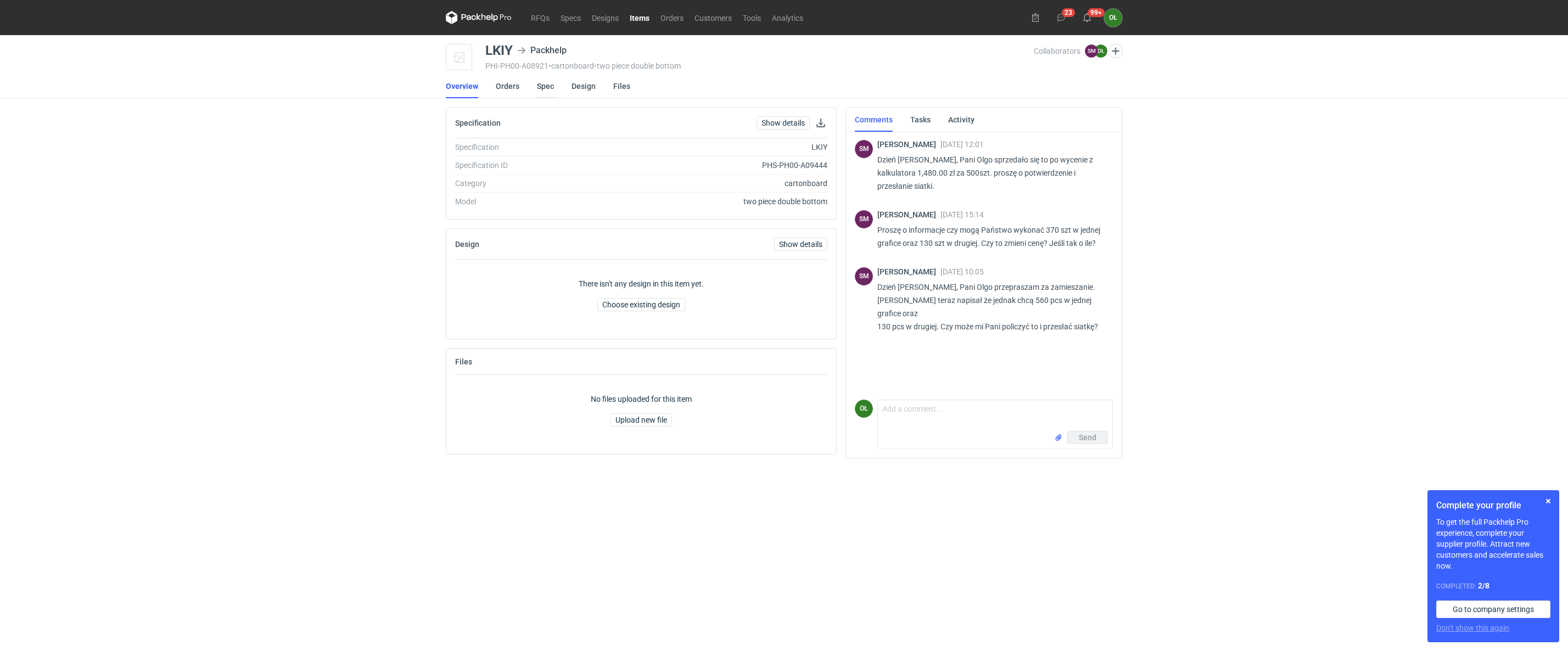
click at [550, 83] on link "Spec" at bounding box center [545, 86] width 17 height 24
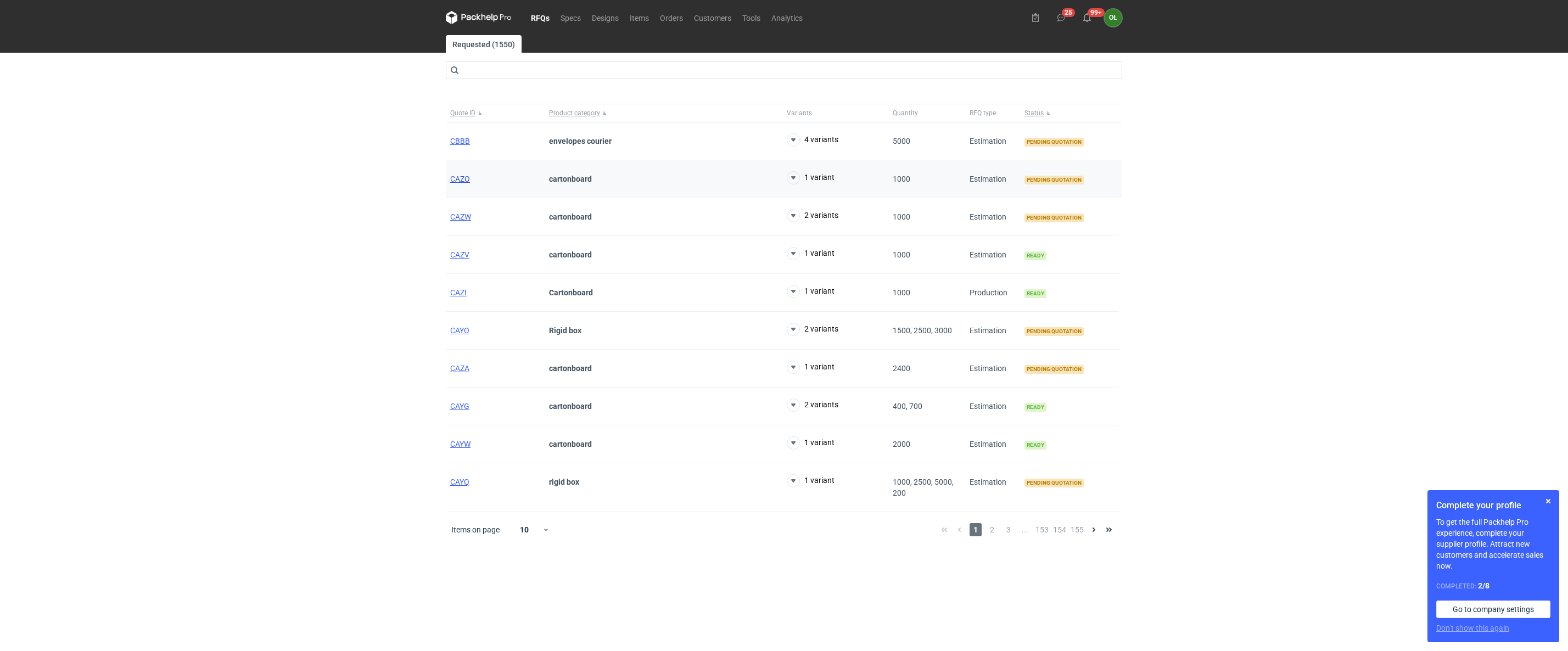
click at [460, 181] on span "CAZO" at bounding box center [460, 178] width 19 height 9
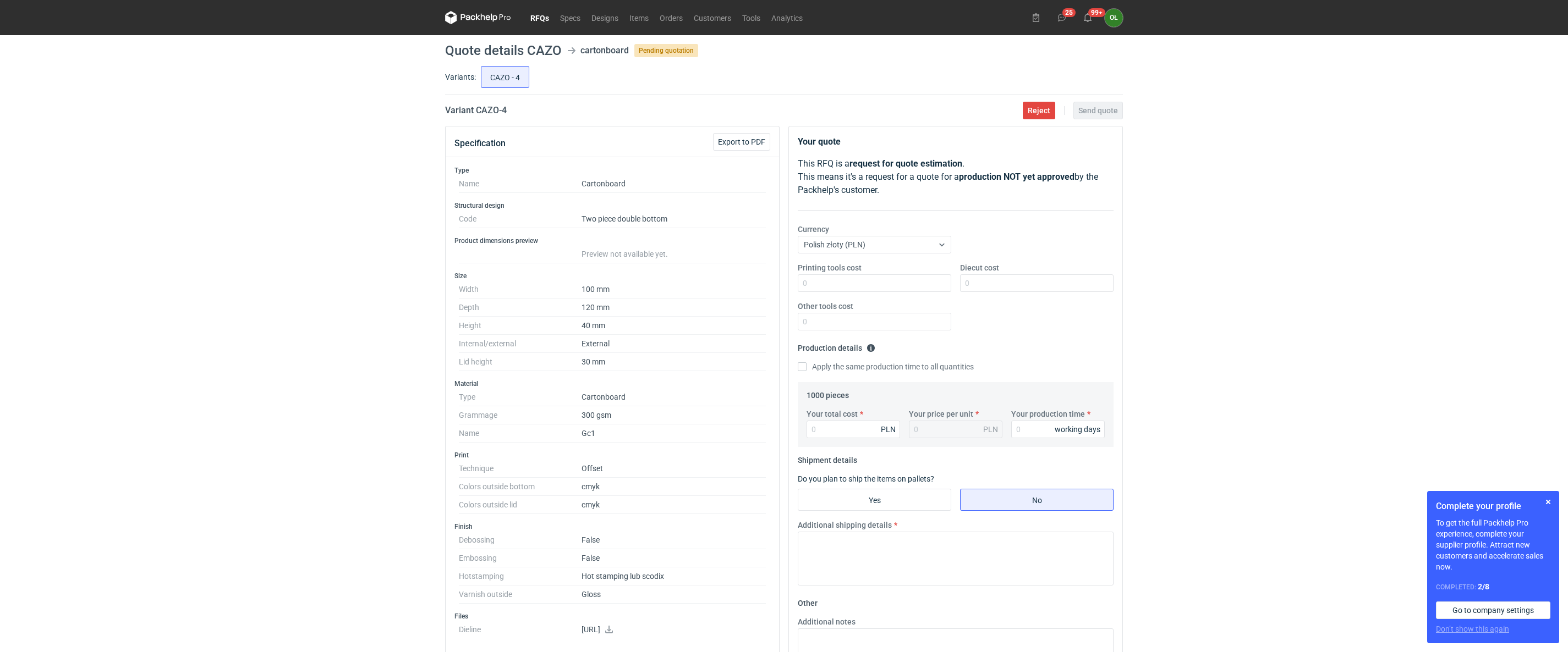
click at [534, 12] on link "RFQs" at bounding box center [539, 18] width 29 height 14
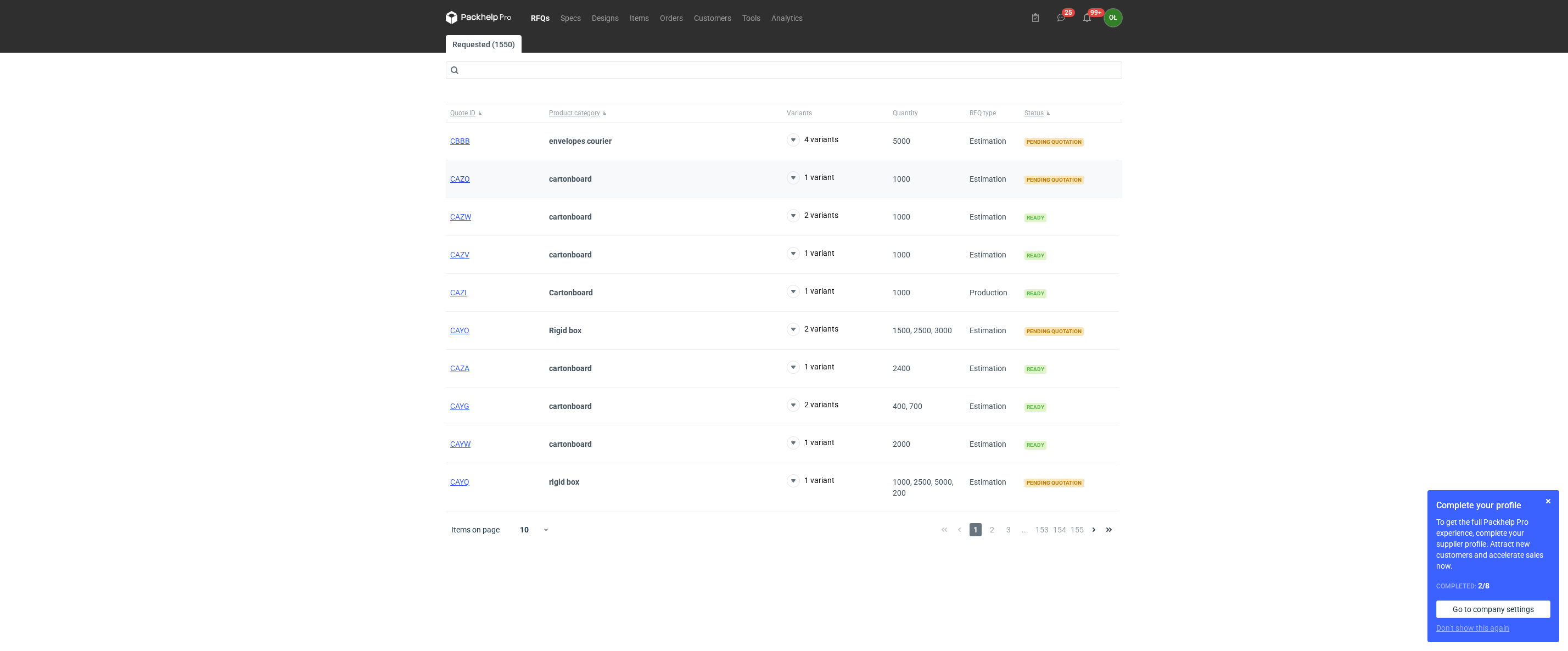
click at [463, 181] on span "CAZO" at bounding box center [460, 178] width 19 height 9
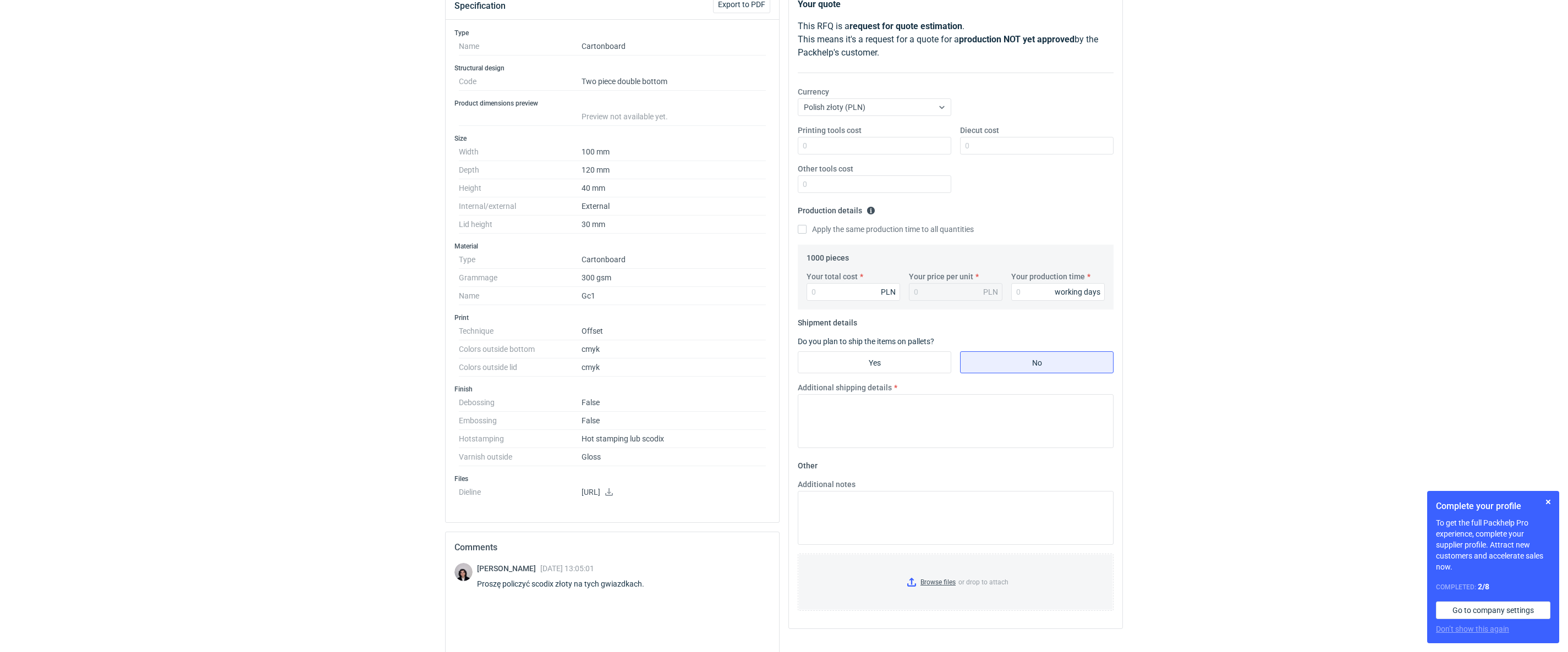
scroll to position [109, 0]
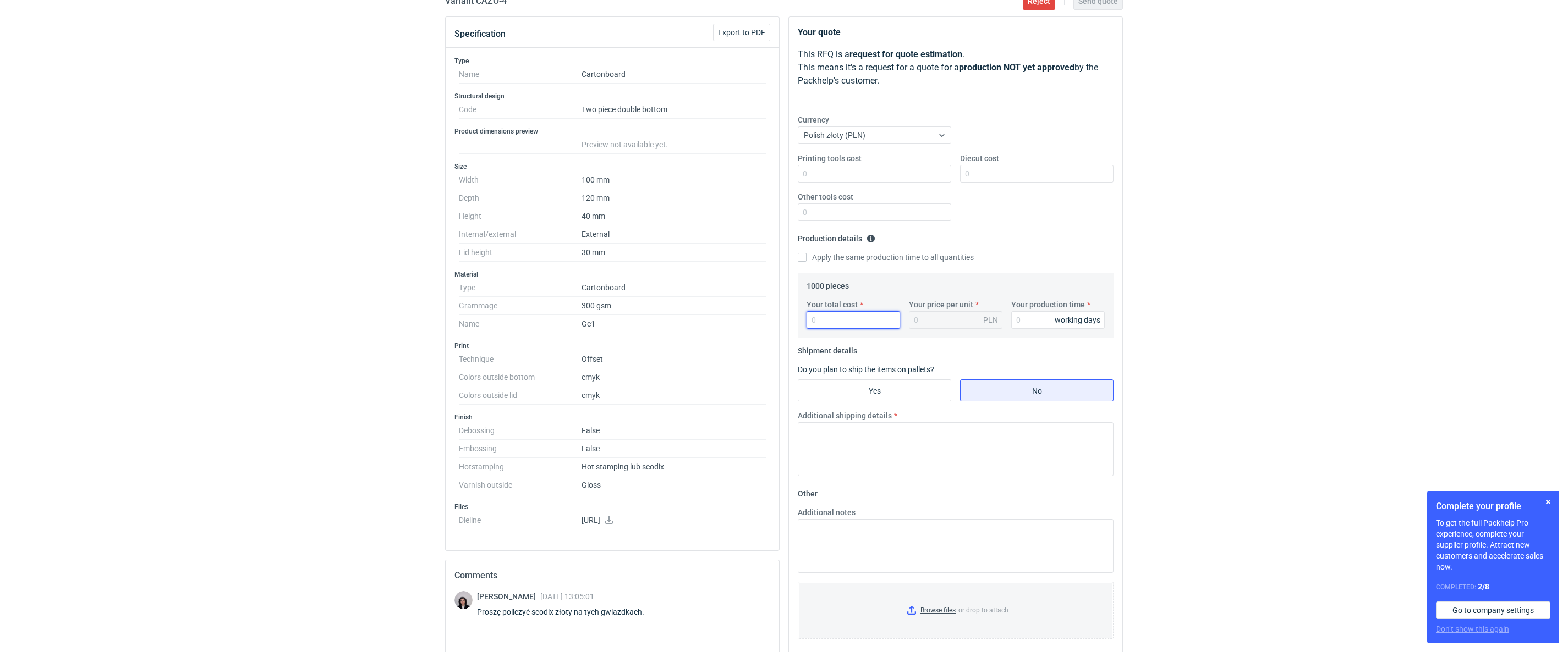
click at [839, 321] on input "Your total cost" at bounding box center [853, 320] width 94 height 18
type input "25"
type input "0.03"
type input "2510"
type input "2.51"
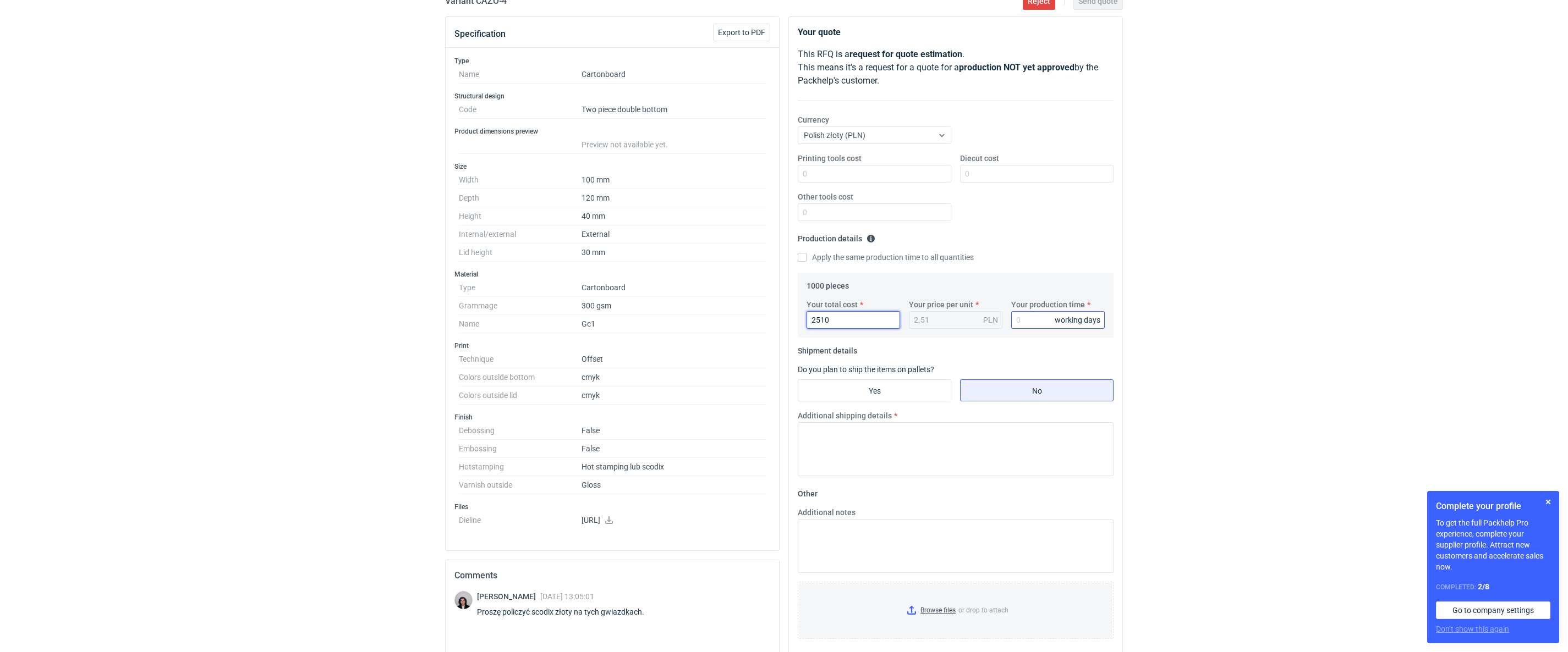
type input "2510"
click at [1024, 319] on input "Your production time" at bounding box center [1058, 320] width 94 height 18
type input "14"
click at [931, 392] on input "Yes" at bounding box center [875, 390] width 152 height 20
radio input "true"
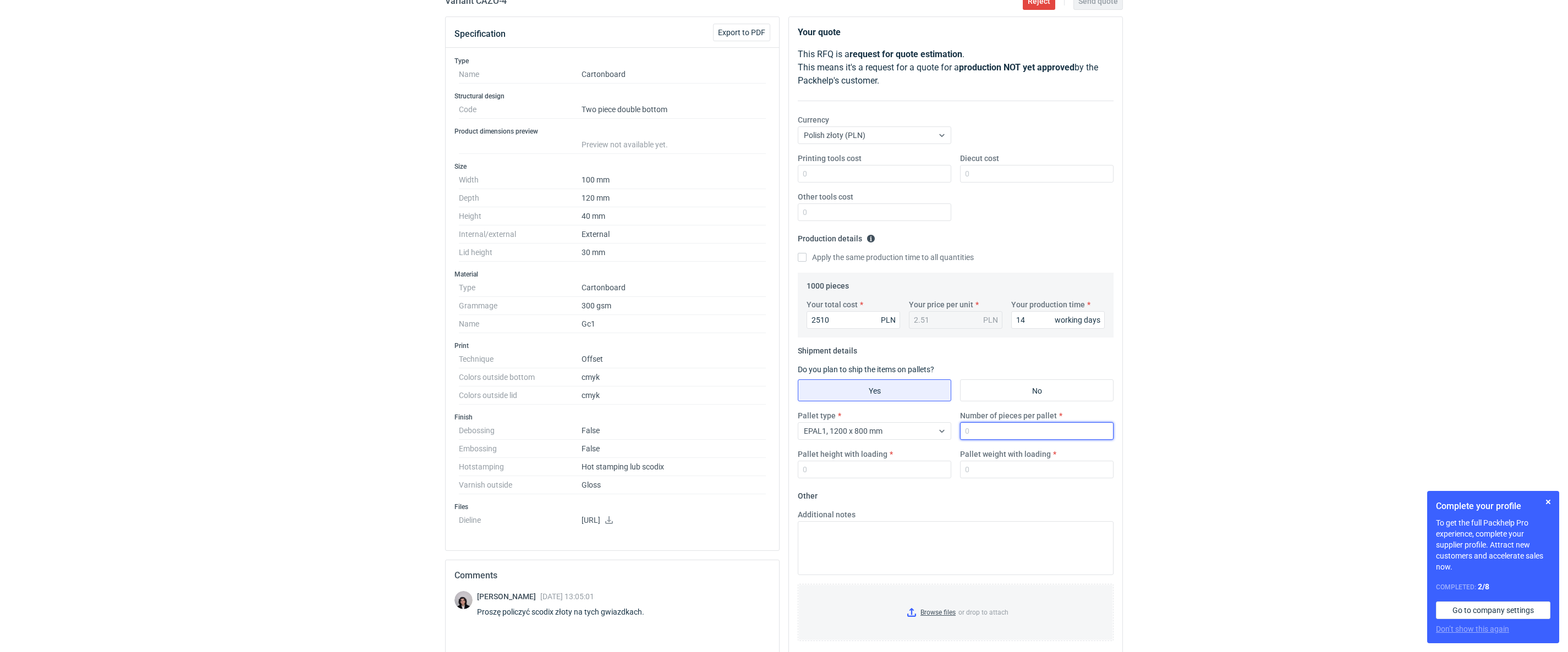
click at [999, 428] on input "Number of pieces per pallet" at bounding box center [1036, 431] width 153 height 18
type input "1000"
type input "1400"
click at [1024, 387] on input "No" at bounding box center [1037, 390] width 152 height 20
radio input "true"
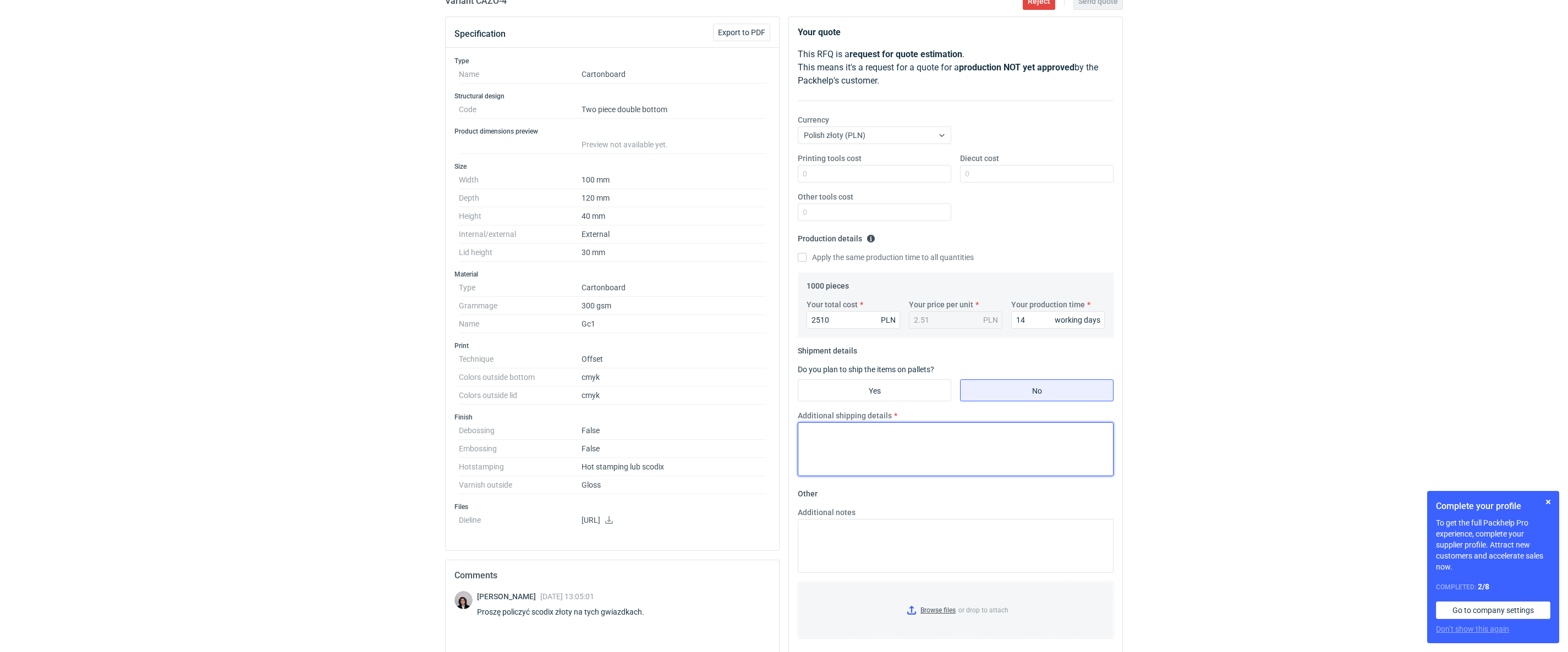
click at [838, 440] on textarea "Additional shipping details" at bounding box center [956, 448] width 316 height 54
type textarea "max. 3 kartony x9 kg"
click at [882, 520] on div "Additional notes" at bounding box center [956, 540] width 325 height 66
click at [893, 537] on textarea "Additional notes" at bounding box center [956, 546] width 316 height 54
type textarea "Przyjęto scodix i higcon"
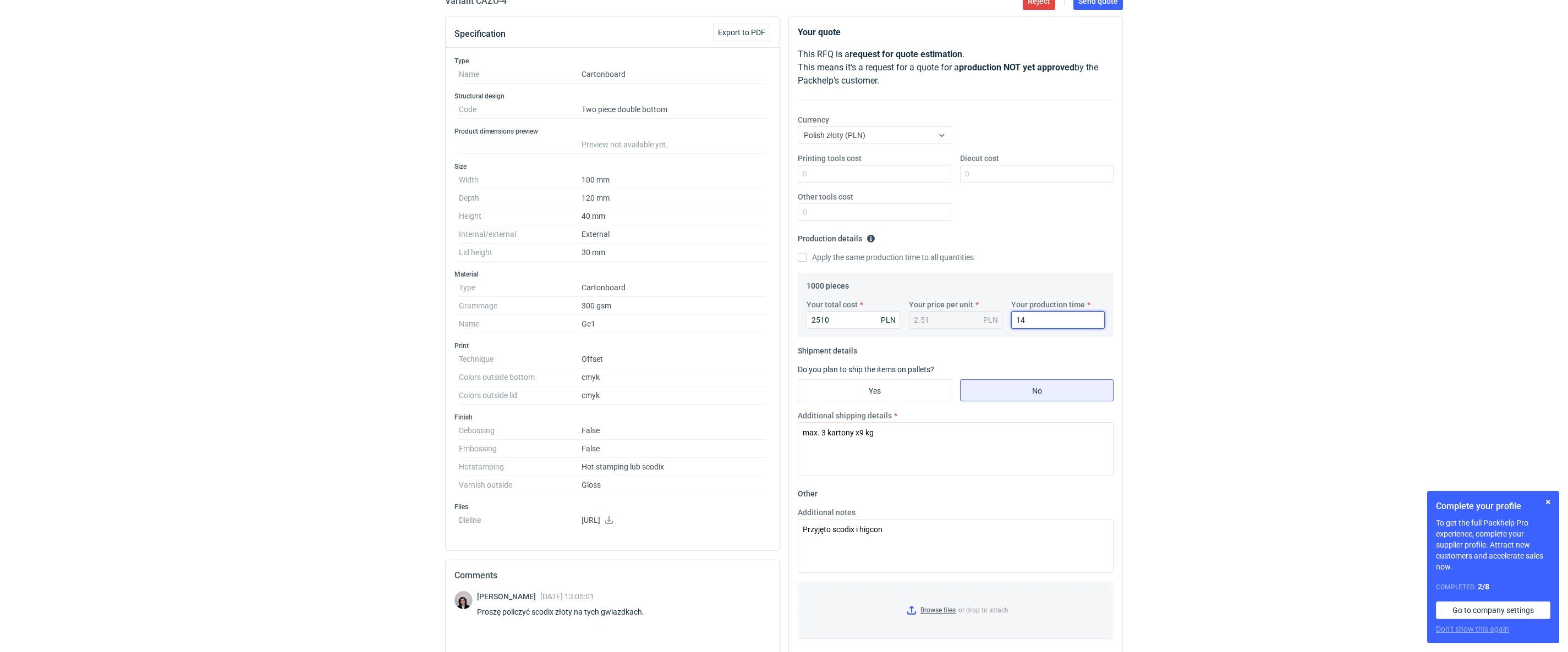
drag, startPoint x: 1304, startPoint y: 333, endPoint x: 1301, endPoint y: 345, distance: 12.4
click at [1304, 333] on div "RFQs Specs Designs Items Orders Customers Tools Analytics 25 99+ OŁ Olga Łopato…" at bounding box center [784, 216] width 1568 height 652
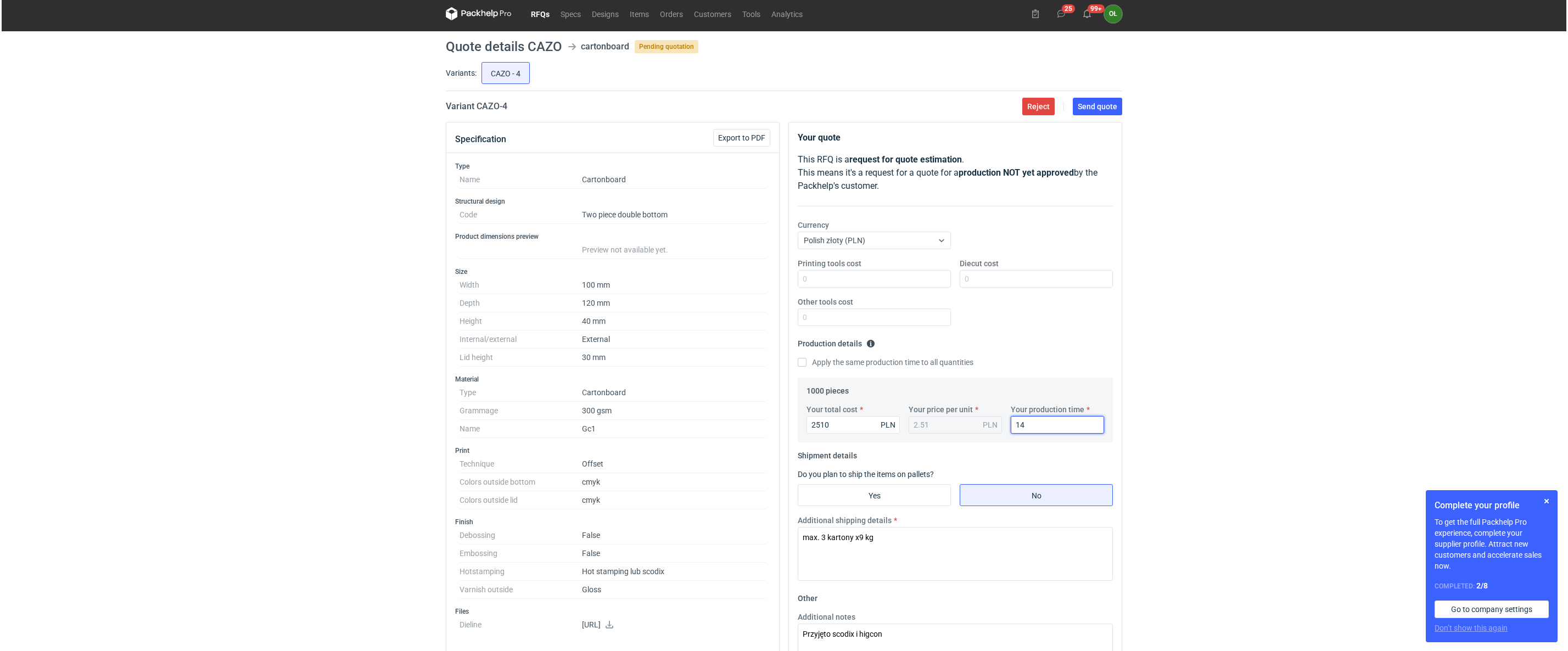
scroll to position [0, 0]
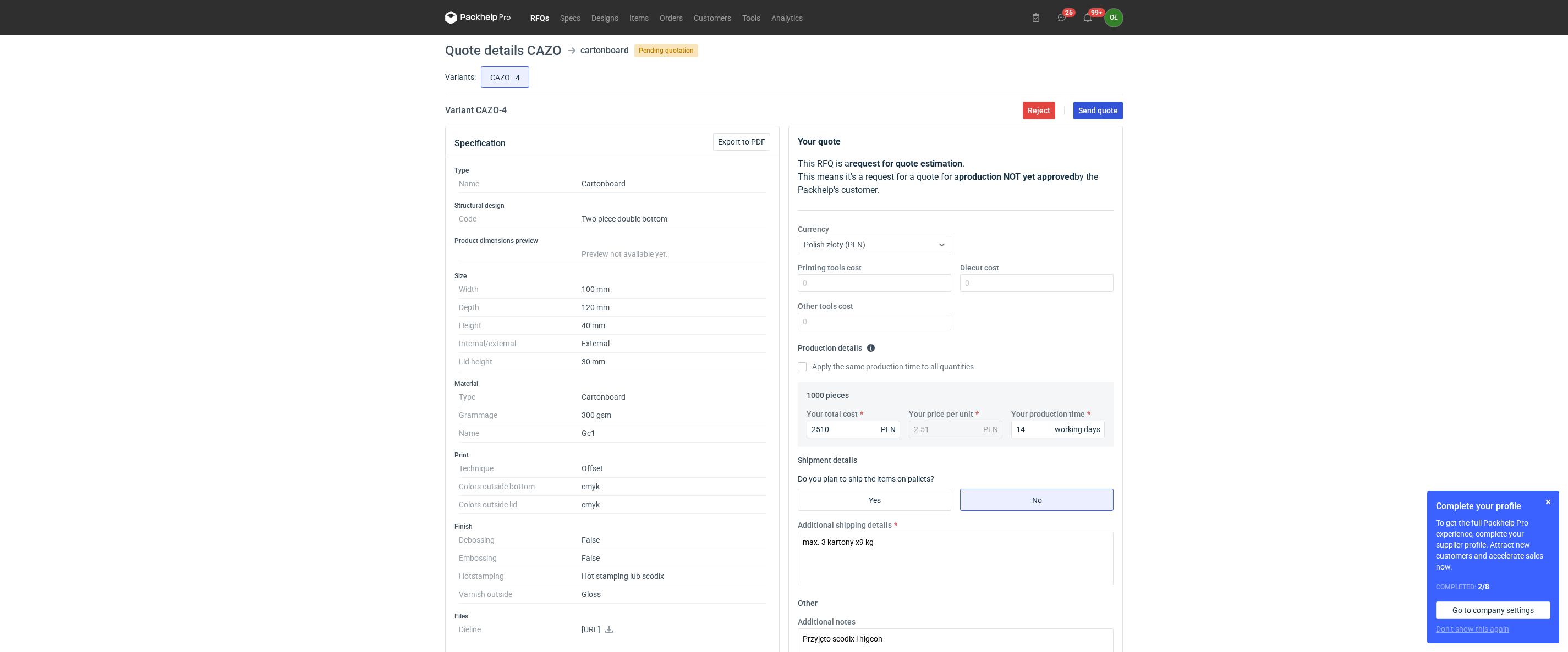
click at [1109, 104] on button "Send quote" at bounding box center [1098, 110] width 50 height 18
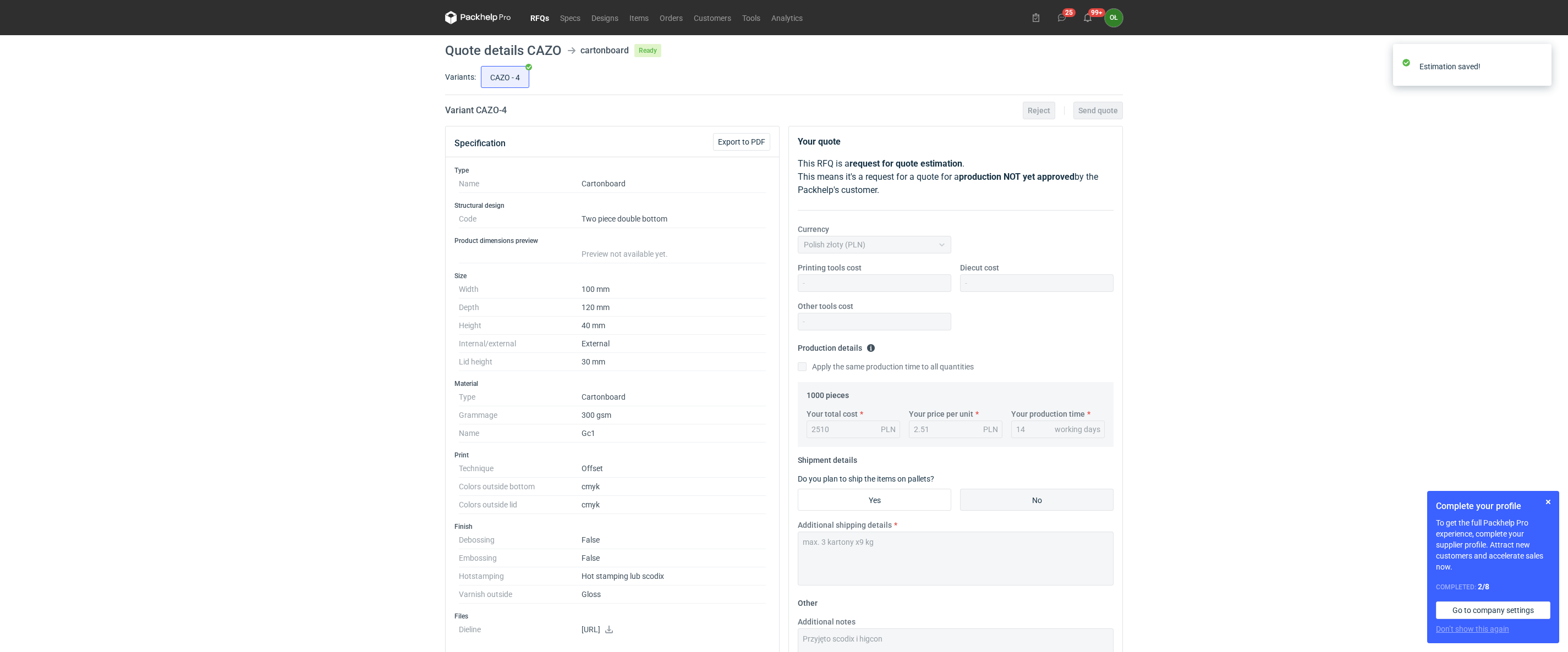
drag, startPoint x: 542, startPoint y: 17, endPoint x: 929, endPoint y: 19, distance: 387.0
click at [542, 17] on link "RFQs" at bounding box center [539, 18] width 29 height 14
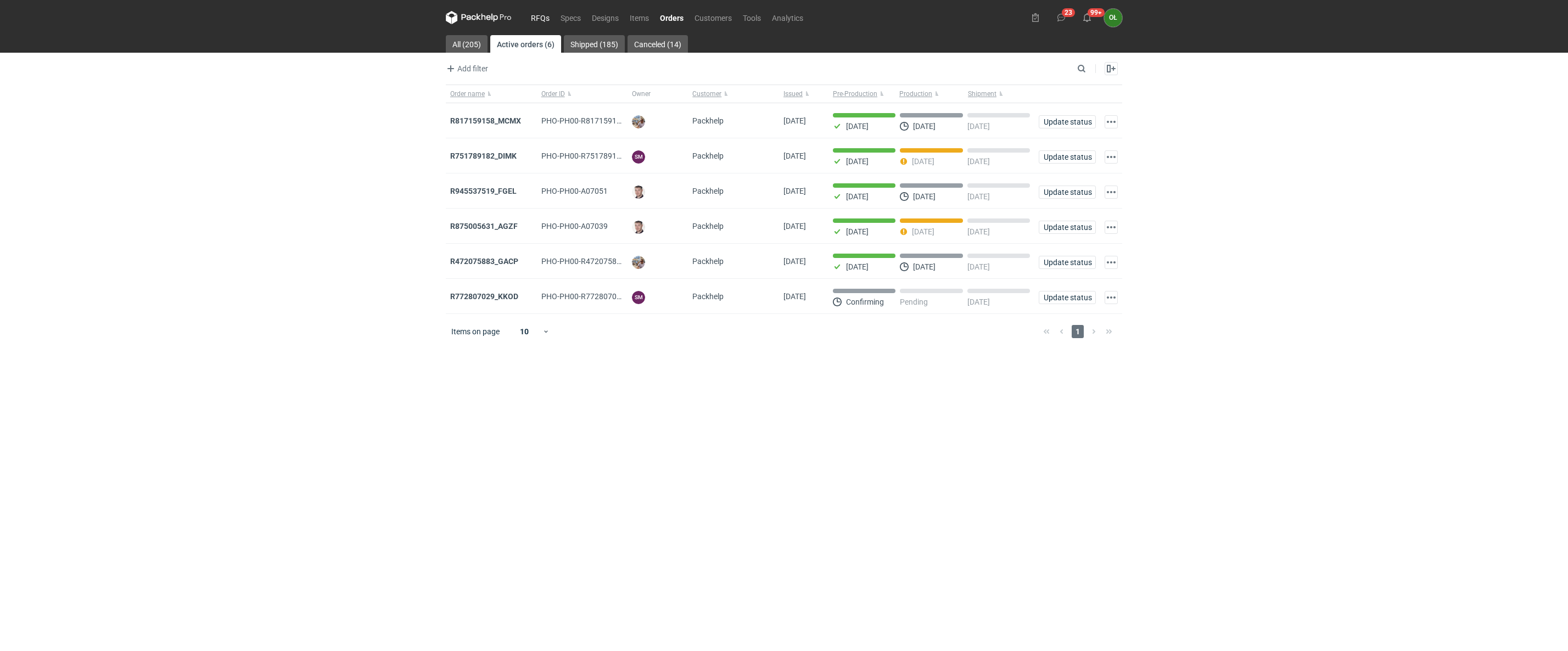
click at [545, 15] on link "RFQs" at bounding box center [540, 18] width 29 height 14
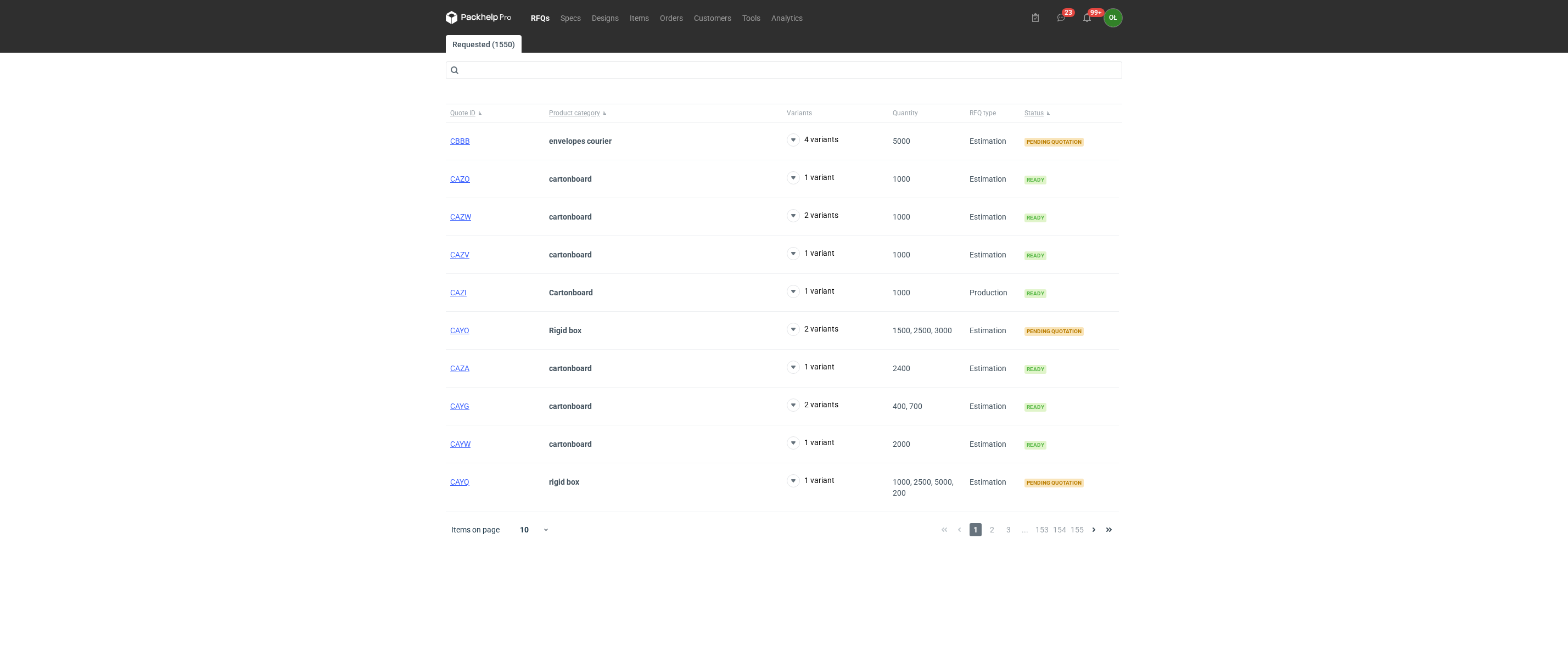
click at [314, 480] on div "RFQs Specs Designs Items Orders Customers Tools Analytics 23 99+ OŁ Olga Łopato…" at bounding box center [784, 325] width 1568 height 651
click at [665, 16] on link "Orders" at bounding box center [671, 18] width 34 height 14
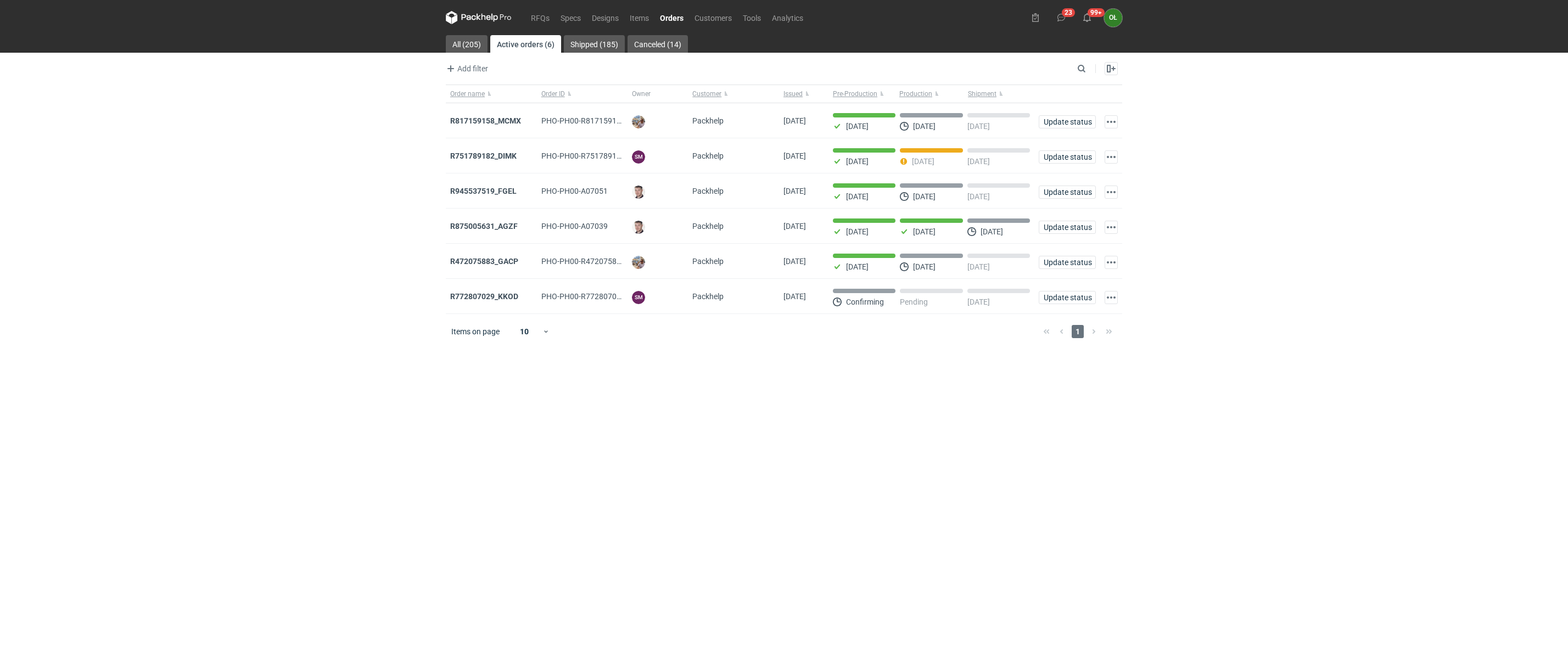
click at [342, 538] on div "RFQs Specs Designs Items Orders Customers Tools Analytics 23 99+ OŁ Olga Łopato…" at bounding box center [784, 325] width 1568 height 651
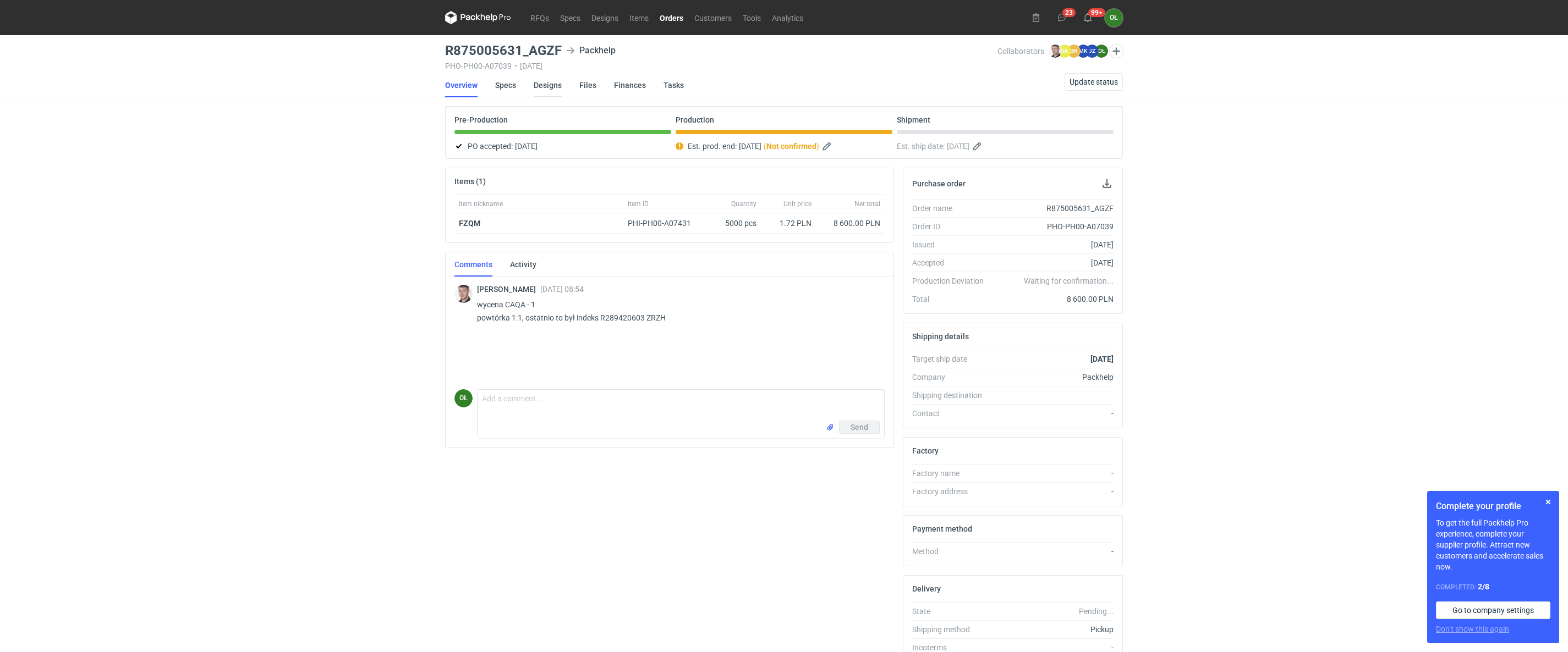
click at [543, 88] on link "Designs" at bounding box center [547, 85] width 28 height 24
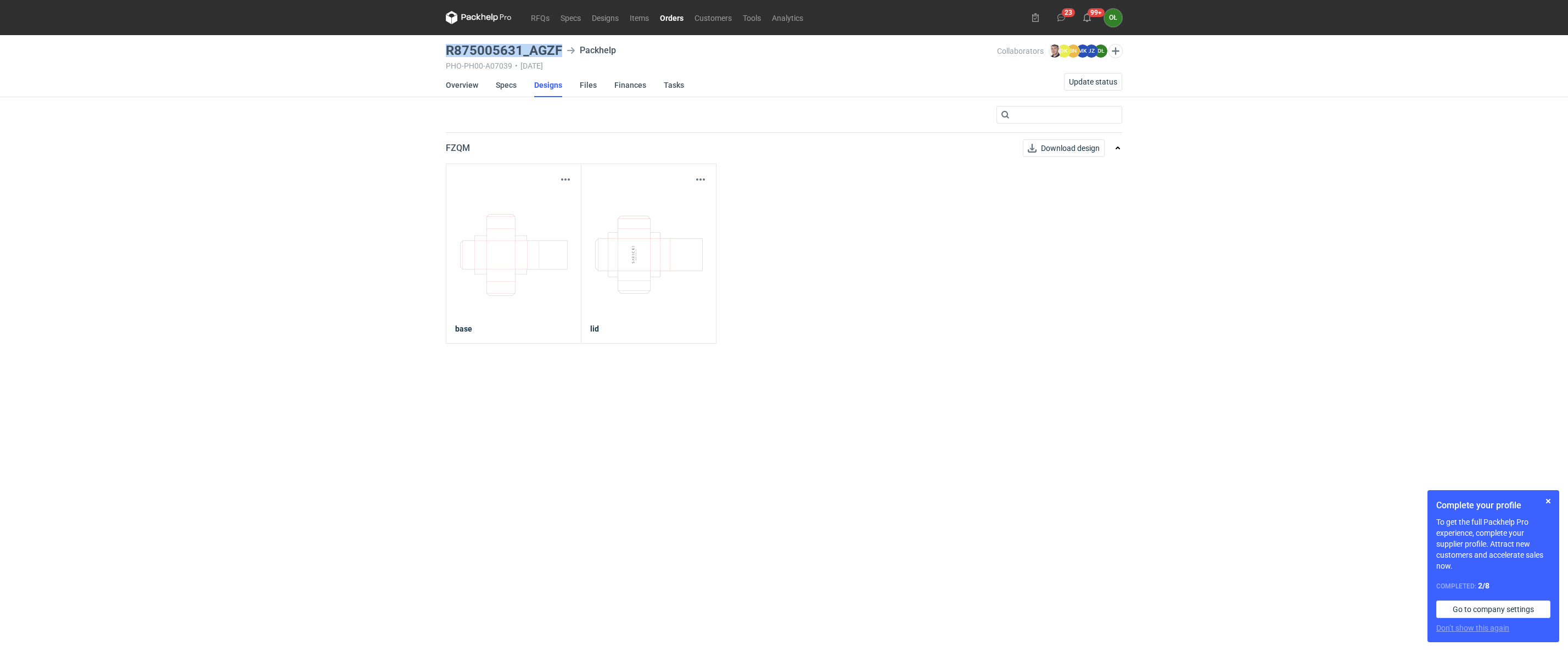
drag, startPoint x: 446, startPoint y: 45, endPoint x: 563, endPoint y: 47, distance: 117.0
click at [563, 47] on div "R875005631_AGZF Packhelp" at bounding box center [721, 51] width 551 height 14
copy h3 "R875005631_AGZF"
drag, startPoint x: 449, startPoint y: 54, endPoint x: 442, endPoint y: 52, distance: 7.3
click at [448, 54] on h3 "R875005631_AGZF" at bounding box center [504, 51] width 117 height 14
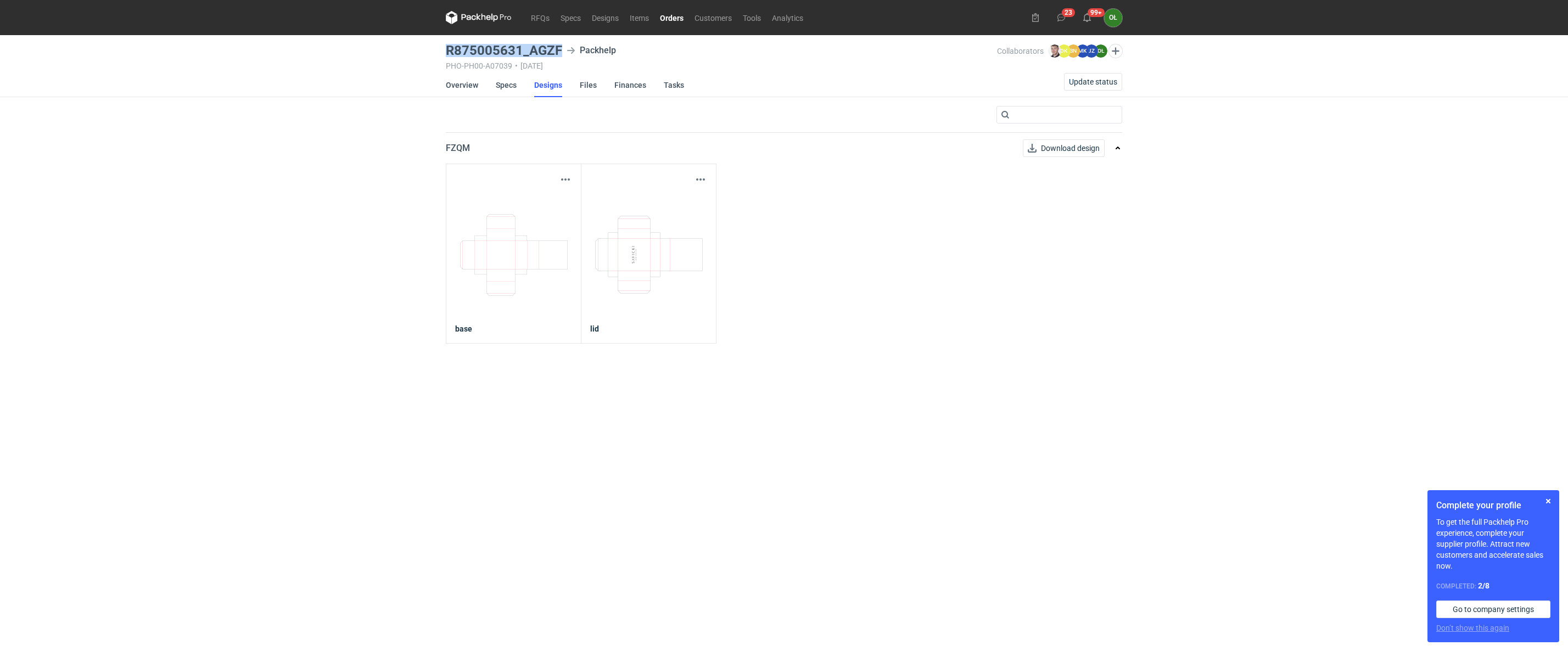
click at [477, 48] on h3 "R875005631_AGZF" at bounding box center [504, 51] width 117 height 14
drag, startPoint x: 444, startPoint y: 49, endPoint x: 560, endPoint y: 44, distance: 116.1
click at [560, 44] on main "R875005631_AGZF Packhelp PHO-PH00-A07039 • [DATE] Collaborators [PERSON_NAME] D…" at bounding box center [784, 343] width 685 height 616
copy h3 "R875005631_AGZF"
click at [440, 47] on div "RFQs Specs Designs Items Orders Customers Tools Analytics 23 99+ OŁ [PERSON_NAM…" at bounding box center [784, 325] width 1568 height 651
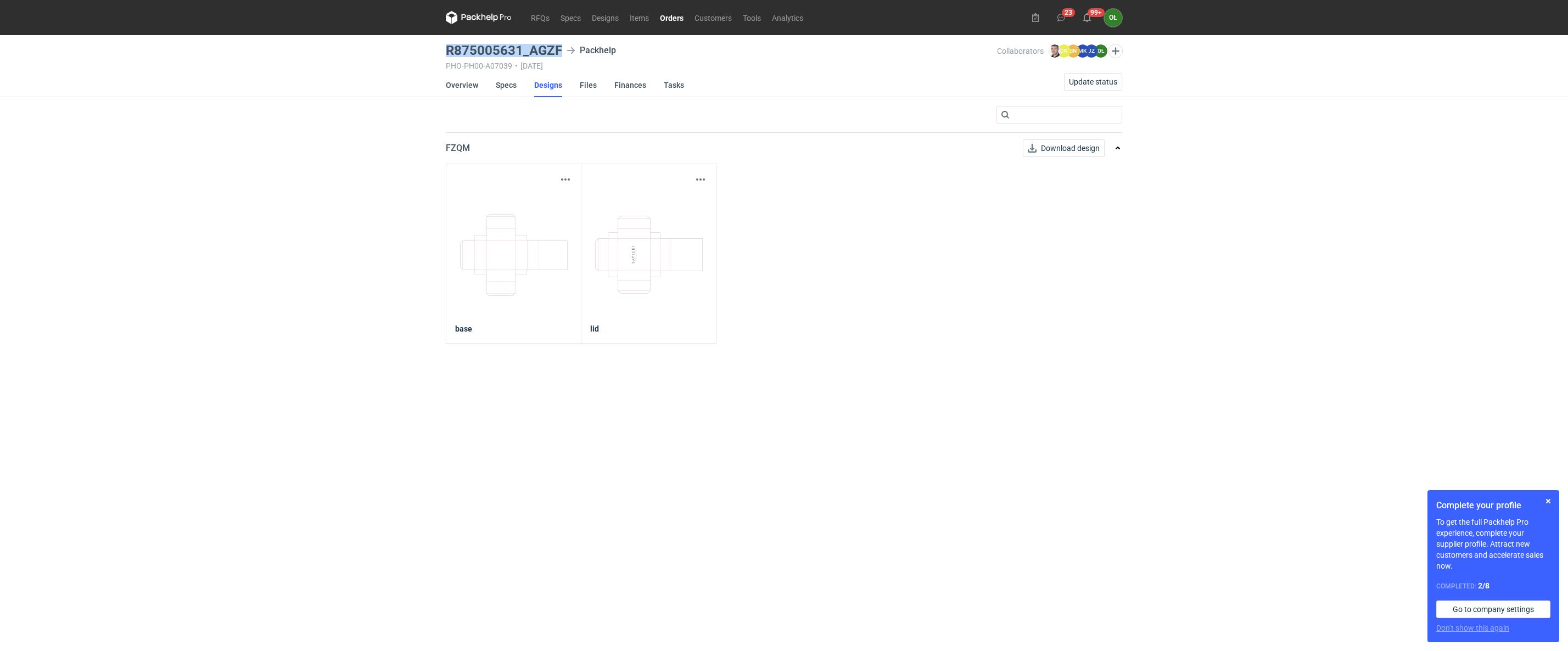
drag, startPoint x: 446, startPoint y: 47, endPoint x: 570, endPoint y: 49, distance: 124.0
click at [570, 49] on div "R875005631_AGZF Packhelp" at bounding box center [721, 51] width 551 height 14
copy h3 "R875005631_AGZF"
click at [465, 91] on link "Overview" at bounding box center [461, 85] width 32 height 24
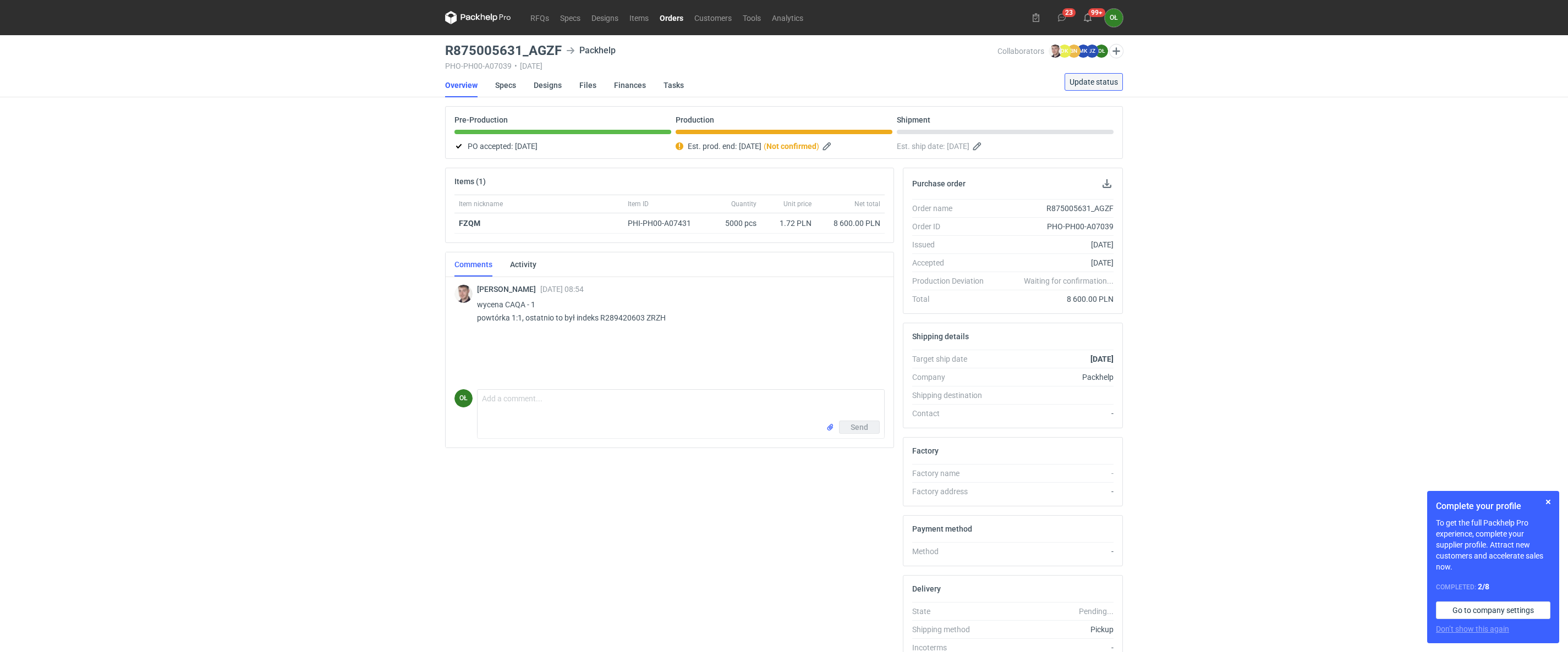
click at [1082, 90] on button "Update status" at bounding box center [1094, 82] width 59 height 18
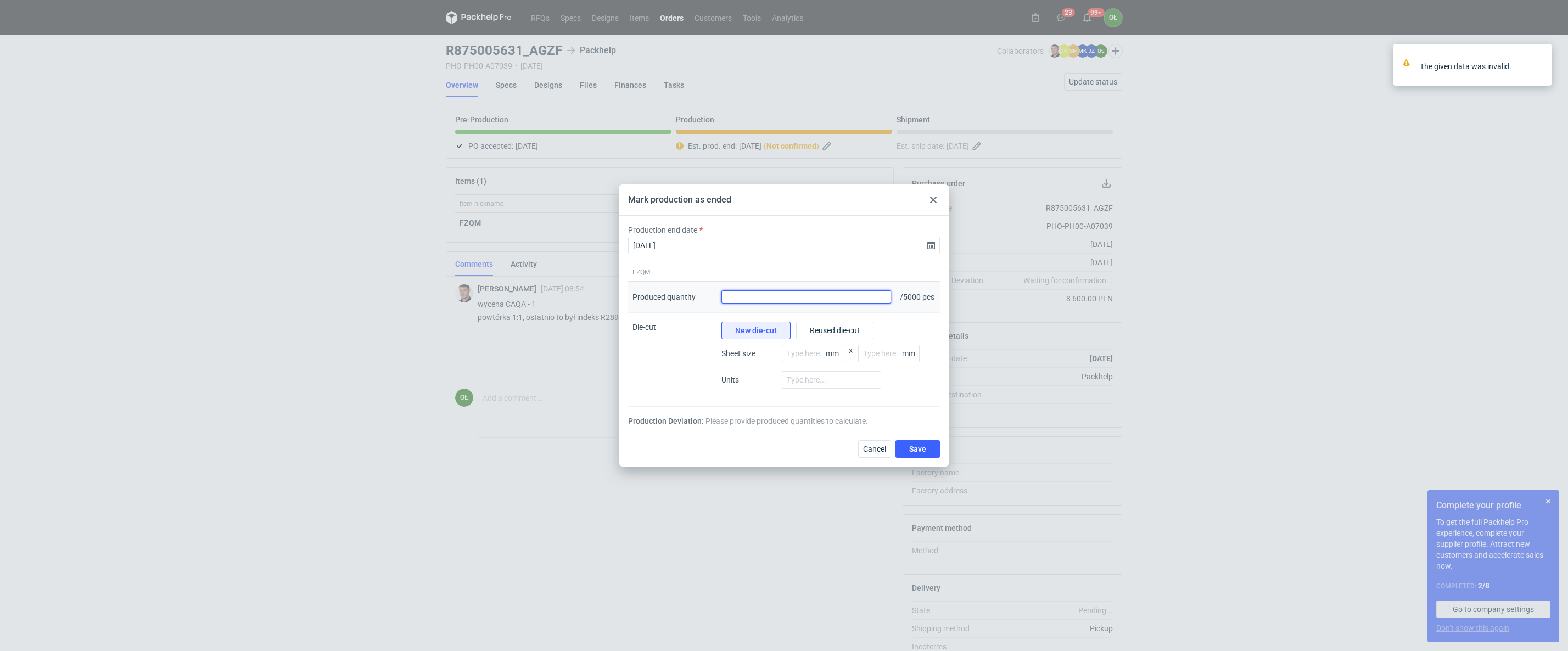
click at [865, 300] on input "Produced quantity" at bounding box center [806, 297] width 169 height 14
type input "5000"
click at [895, 440] on button "Save" at bounding box center [918, 449] width 45 height 18
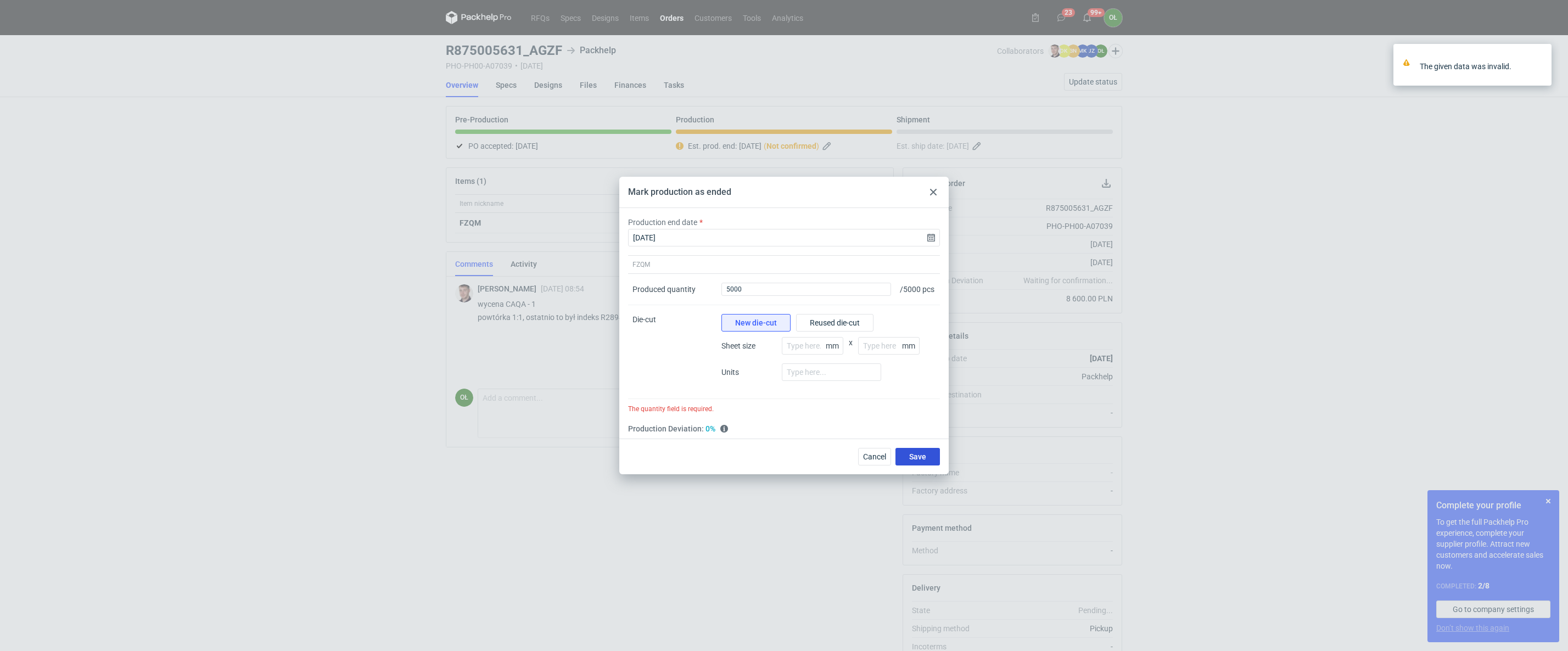
click at [922, 460] on span "Save" at bounding box center [917, 456] width 17 height 8
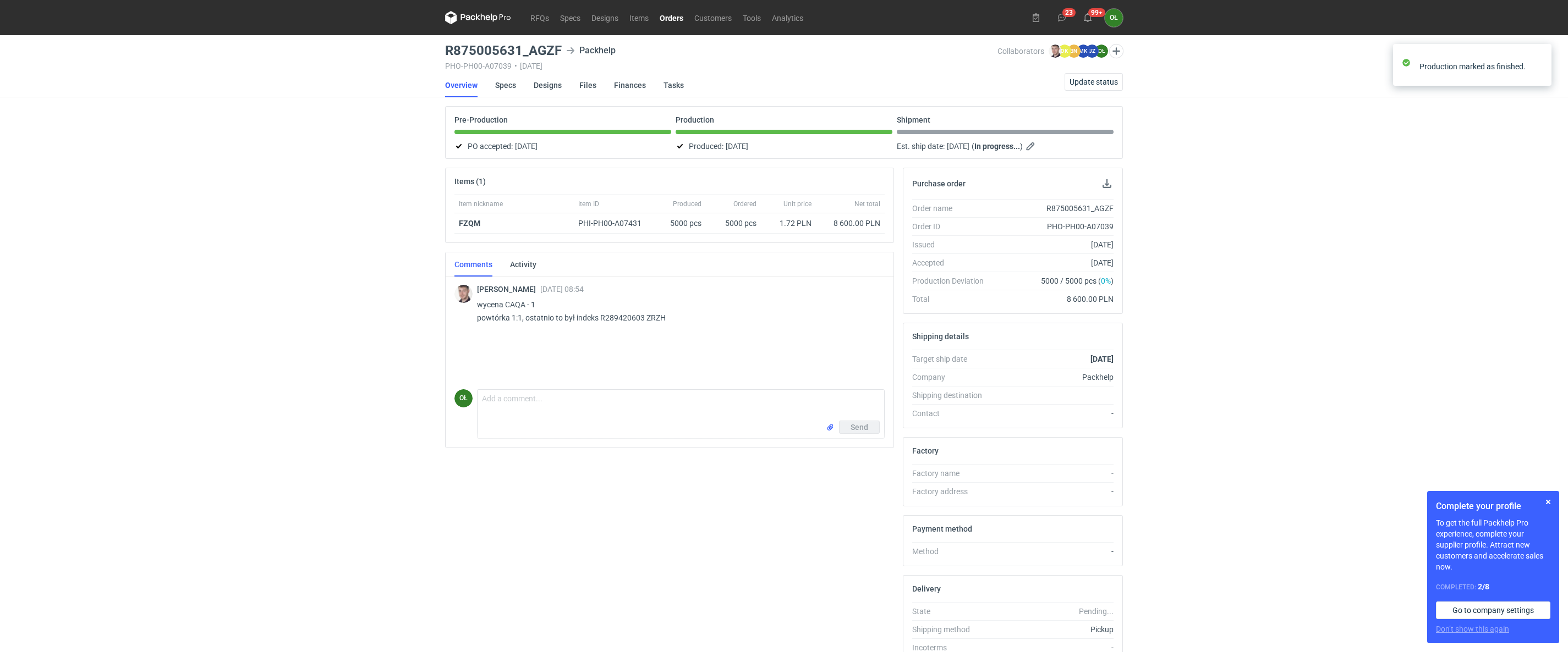
click at [682, 19] on link "Orders" at bounding box center [672, 18] width 35 height 14
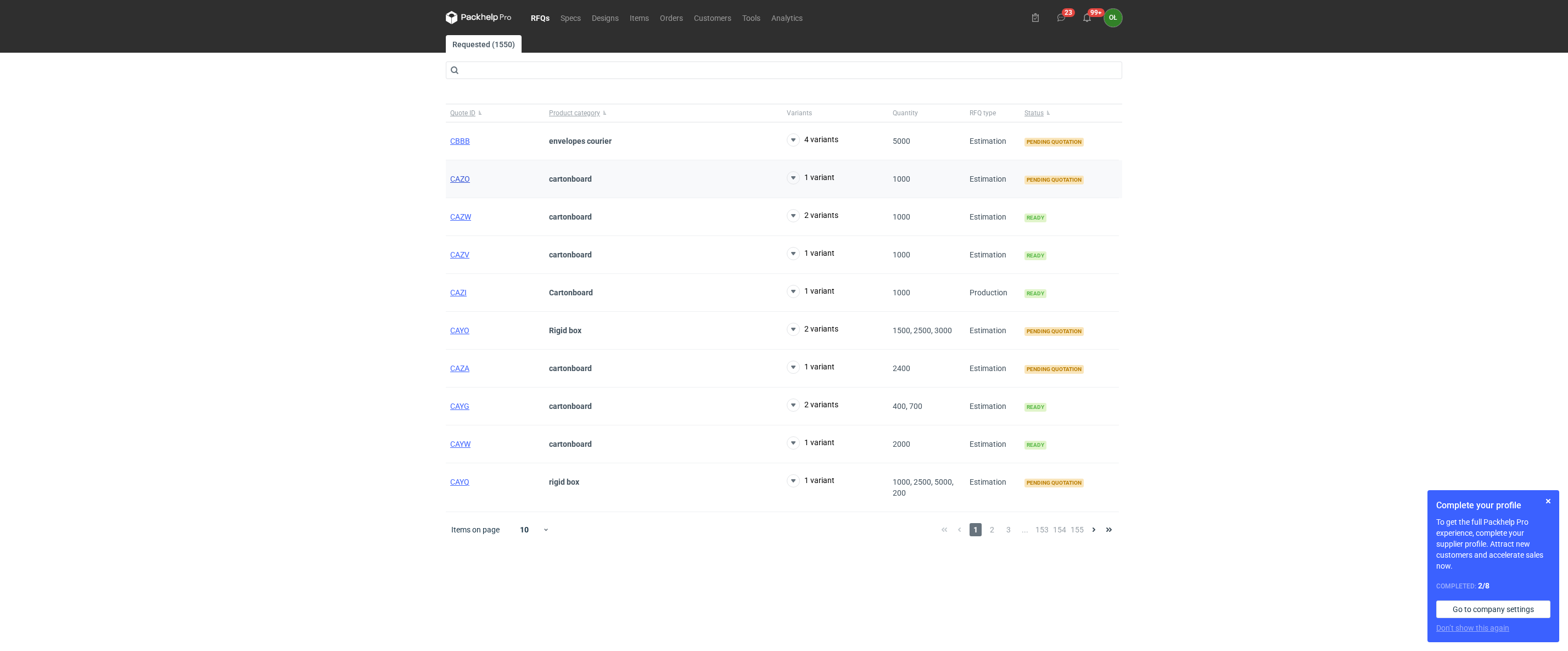
click at [465, 183] on span "CAZO" at bounding box center [460, 178] width 19 height 9
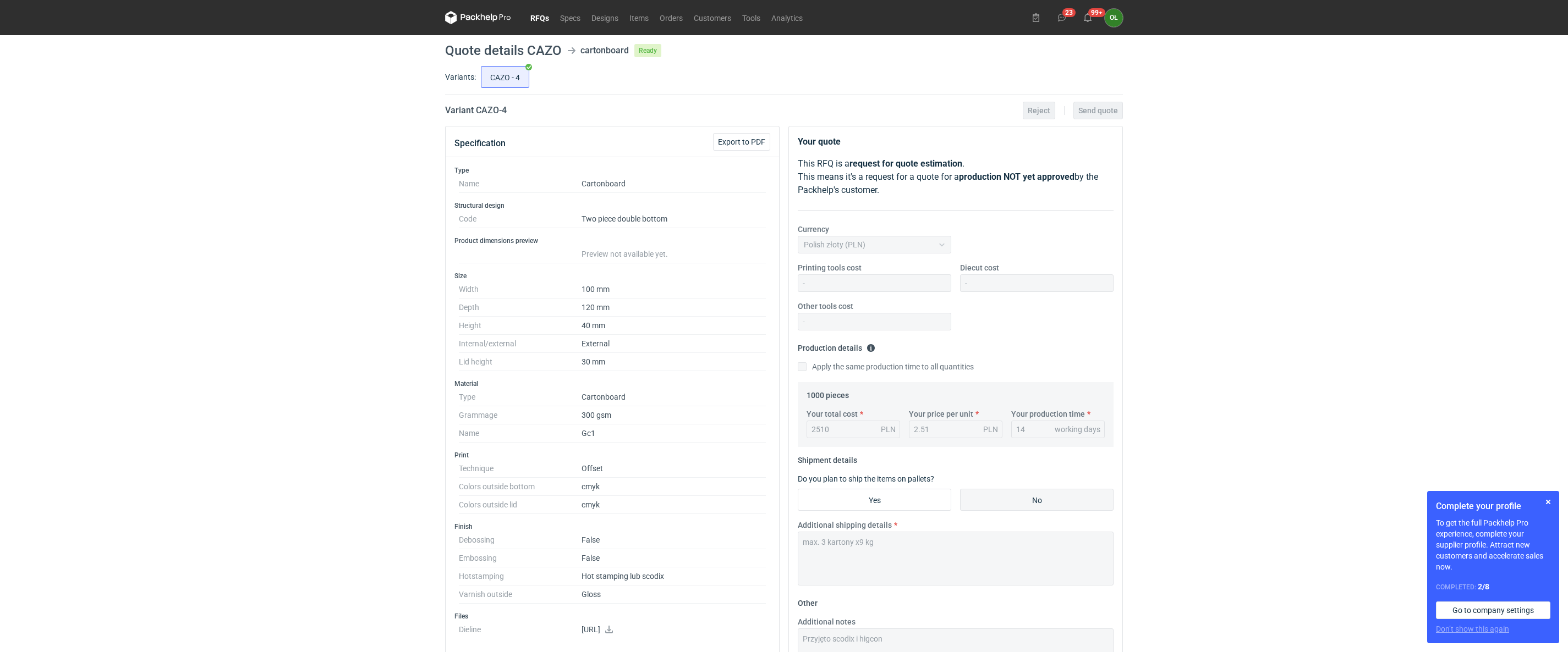
click at [545, 19] on link "RFQs" at bounding box center [539, 18] width 29 height 14
